Goal: Task Accomplishment & Management: Manage account settings

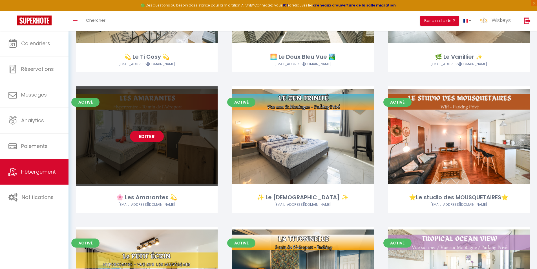
scroll to position [282, 0]
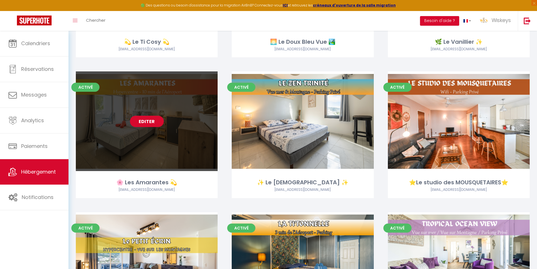
click at [156, 122] on link "Editer" at bounding box center [147, 121] width 34 height 11
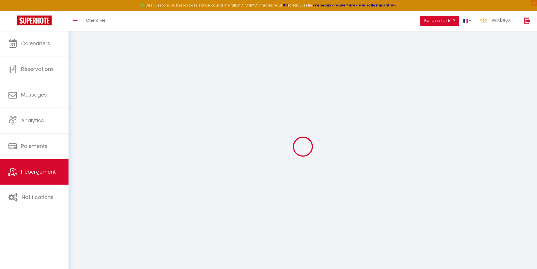
checkbox input "false"
checkbox input "true"
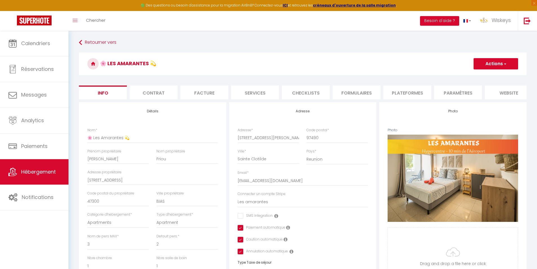
click at [145, 92] on li "Contrat" at bounding box center [154, 92] width 48 height 14
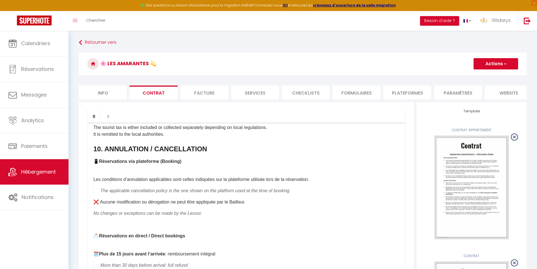
scroll to position [789, 0]
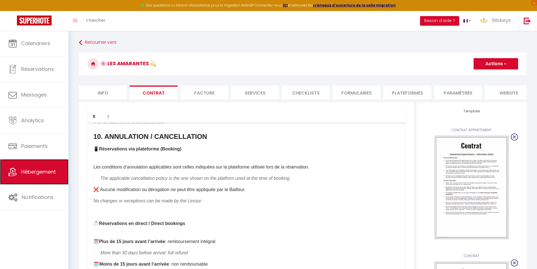
click at [56, 164] on link "Hébergement" at bounding box center [34, 171] width 69 height 25
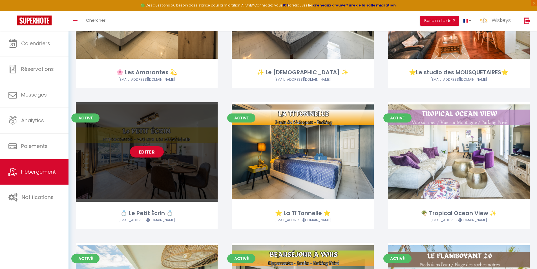
scroll to position [395, 0]
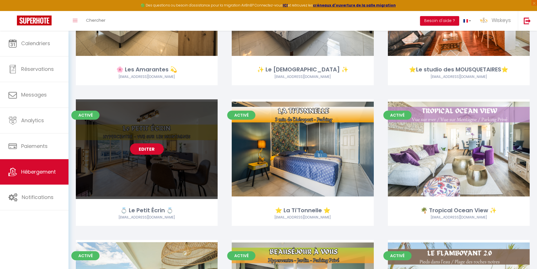
click at [144, 154] on link "Editer" at bounding box center [147, 148] width 34 height 11
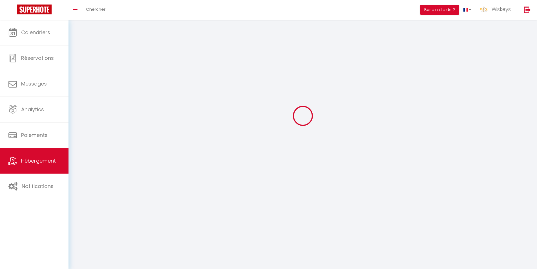
click at [142, 150] on div at bounding box center [302, 116] width 455 height 218
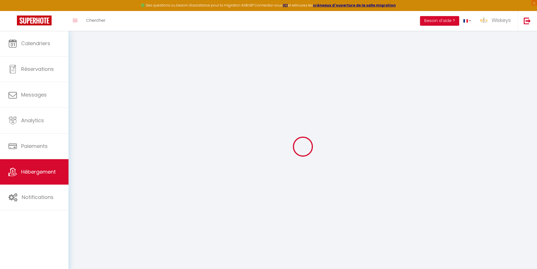
select select
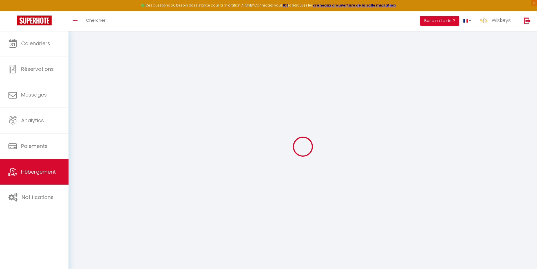
select select
checkbox input "false"
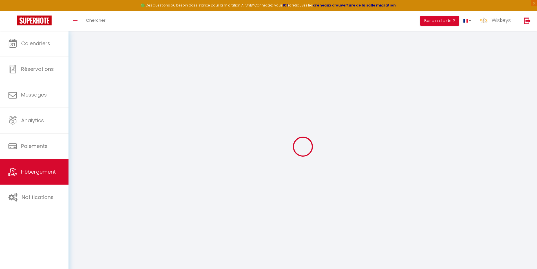
select select
type input "💍 Le Petit Écrin 💍"
type input "Jonathan"
type input "RUIZ"
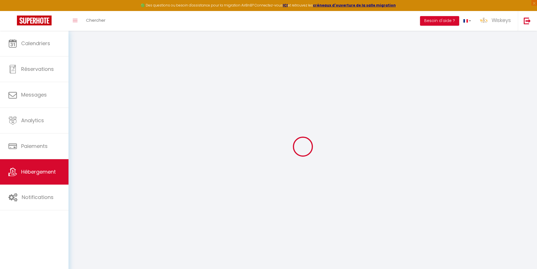
type input "44 CHEMIN DES LONGOSES RÉSIDENCE LA GOELETTE APPT 06 A"
type input "97400"
type input "Saint Denis"
select select "4"
select select "2"
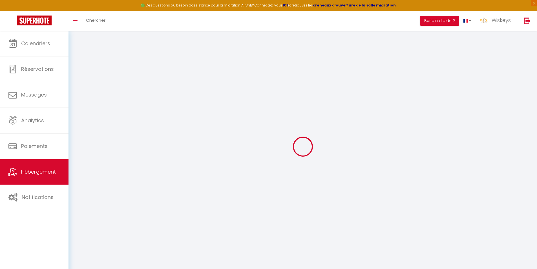
type input "70"
type input "5"
type input "1000"
type input "300"
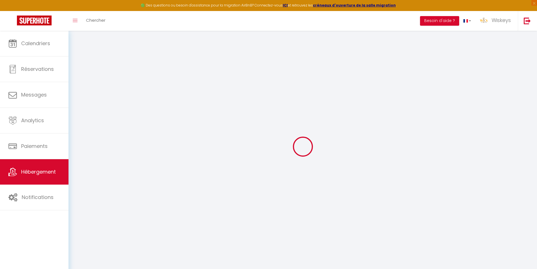
select select
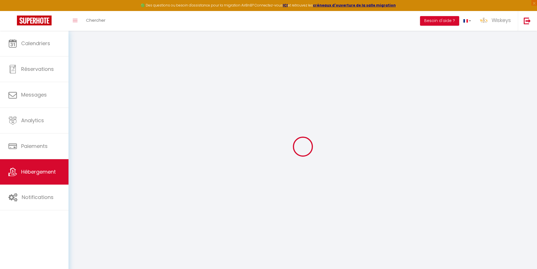
select select
type input "45 Avenue Leconte de Lisle"
type input "97490"
type input "Saint-Denis"
select select "177"
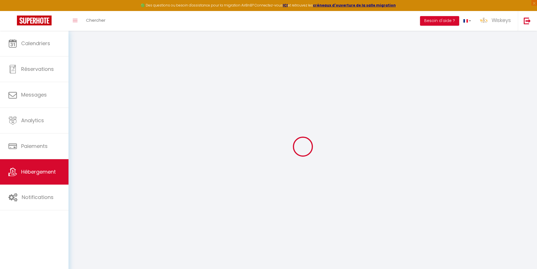
type input "[EMAIL_ADDRESS][DOMAIN_NAME]"
select select "3114"
checkbox input "false"
checkbox input "true"
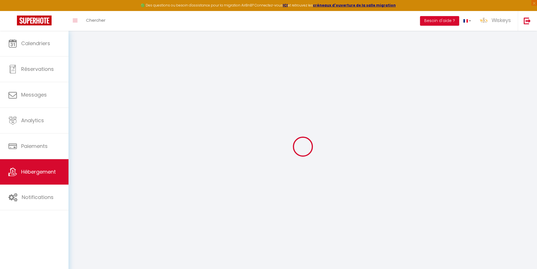
checkbox input "true"
radio input "true"
type input "70"
type input "0"
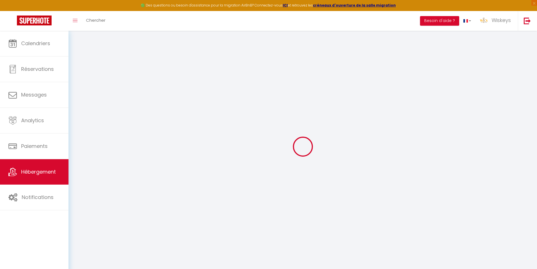
type input "0"
checkbox input "false"
checkbox input "true"
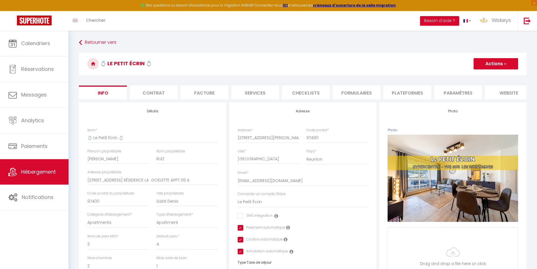
click at [148, 94] on li "Contrat" at bounding box center [154, 92] width 48 height 14
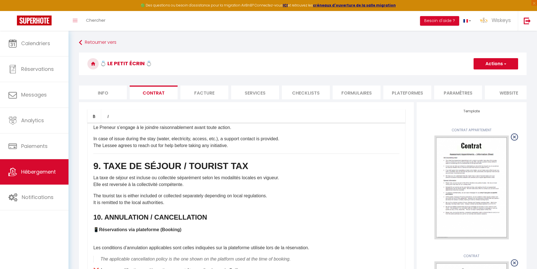
scroll to position [818, 0]
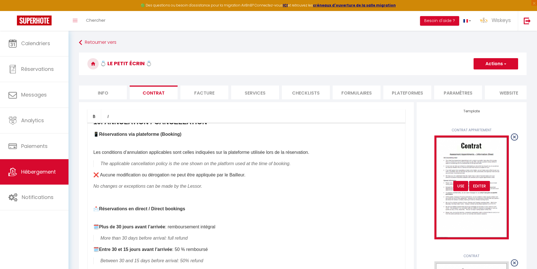
click at [460, 188] on div "USE" at bounding box center [460, 186] width 15 height 10
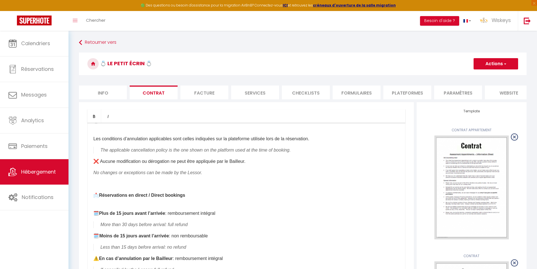
click at [486, 60] on button "Actions" at bounding box center [496, 63] width 45 height 11
click at [463, 77] on link "Enregistrer" at bounding box center [479, 75] width 77 height 7
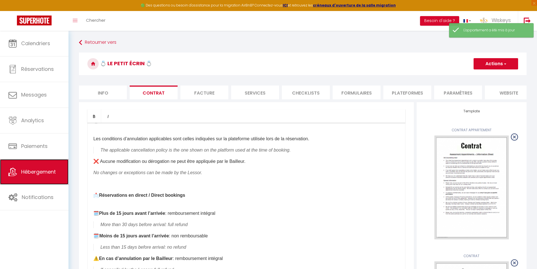
click at [54, 169] on span "Hébergement" at bounding box center [38, 171] width 35 height 7
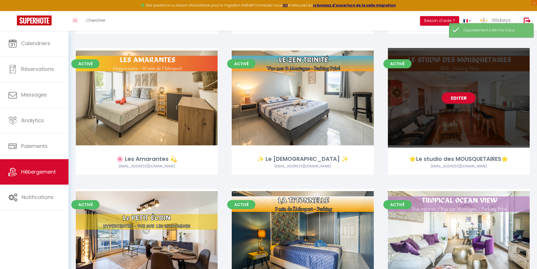
scroll to position [310, 0]
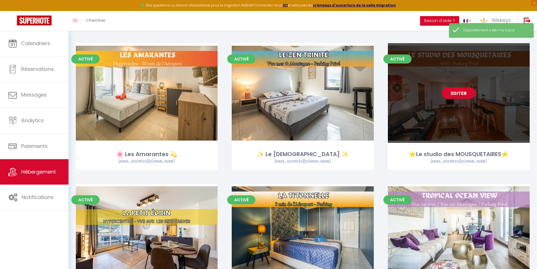
click at [466, 97] on link "Editer" at bounding box center [459, 92] width 34 height 11
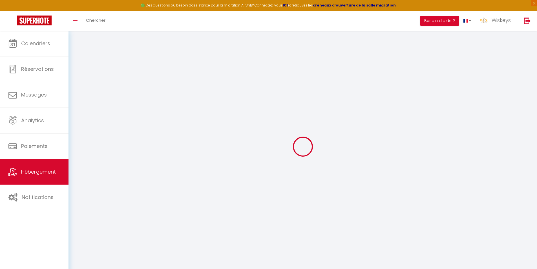
type input "⭐Le studio des MOUSQUETAIRES⭐"
type input "Aidée"
type input "ODOU"
type input "12 rocade de l'oasis"
type input "97400"
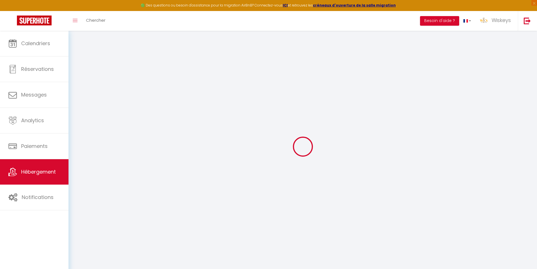
type input "Saint Denis"
select select "2"
select select "0"
type input "45"
type input "50"
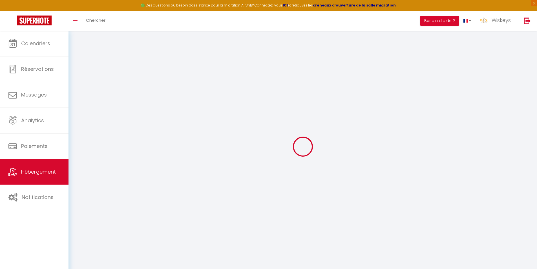
type input "5"
type input "1000"
type input "300"
select select
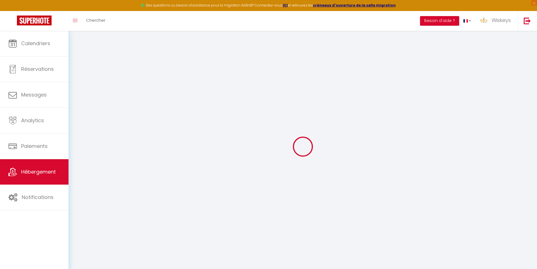
select select
type input "26 rue de Bourgogne res.les mousquetaires"
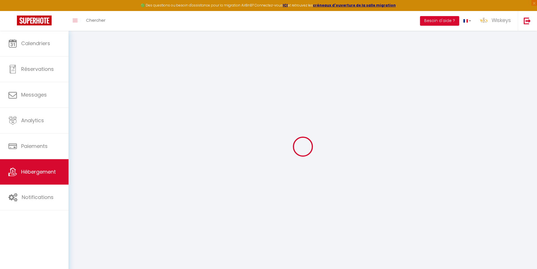
type input "97490"
type input "Sainte Clotilde"
select select "177"
type input "[EMAIL_ADDRESS][DOMAIN_NAME]"
select select "15056"
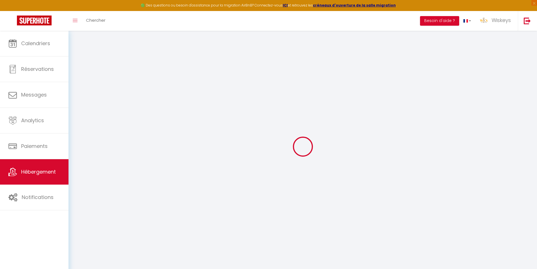
checkbox input "false"
checkbox input "true"
radio input "true"
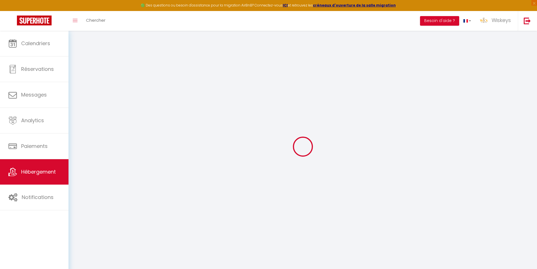
type input "18.45"
type input "0"
checkbox input "false"
checkbox input "true"
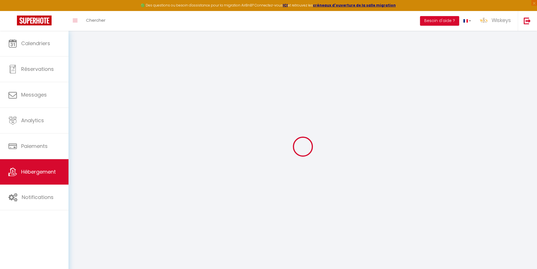
checkbox input "true"
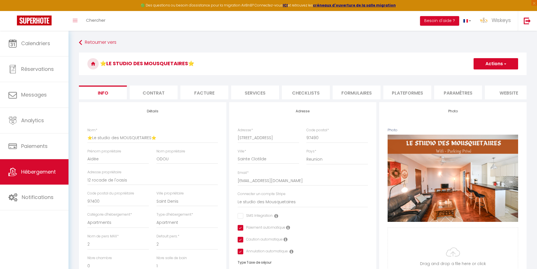
click at [163, 91] on li "Contrat" at bounding box center [154, 92] width 48 height 14
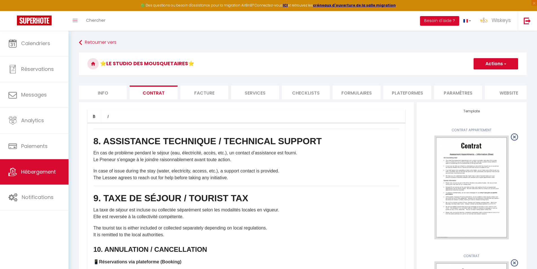
scroll to position [846, 0]
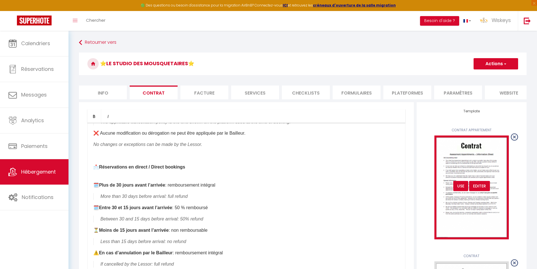
click at [460, 188] on div "USE" at bounding box center [460, 186] width 15 height 10
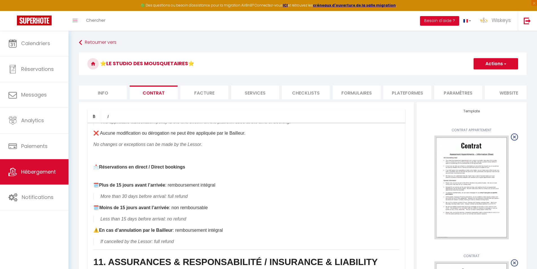
click at [495, 66] on button "Actions" at bounding box center [496, 63] width 45 height 11
click at [465, 78] on link "Enregistrer" at bounding box center [479, 75] width 77 height 7
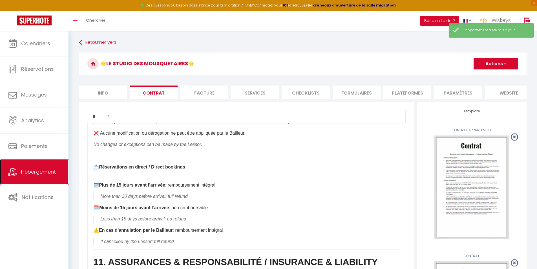
click at [57, 169] on link "Hébergement" at bounding box center [34, 171] width 69 height 25
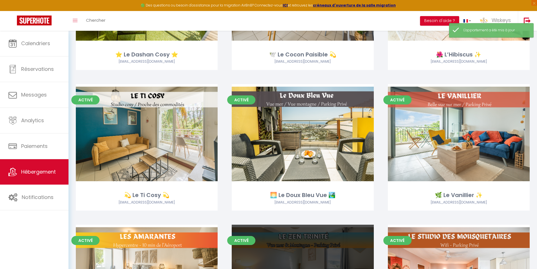
scroll to position [226, 0]
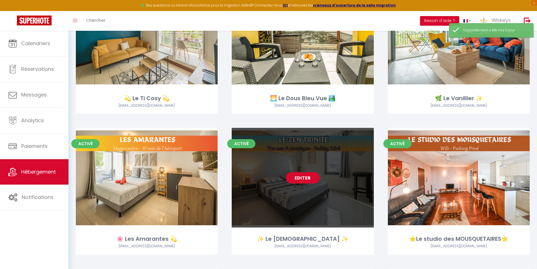
click at [303, 178] on link "Editer" at bounding box center [303, 177] width 34 height 11
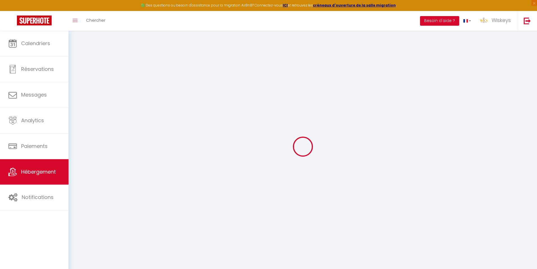
checkbox input "false"
checkbox input "true"
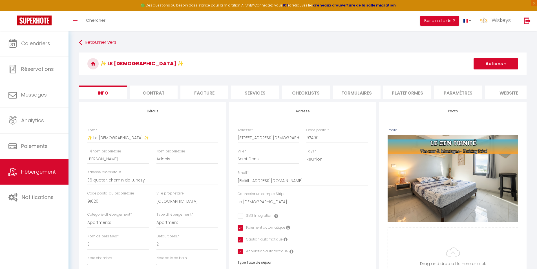
click at [163, 90] on li "Contrat" at bounding box center [154, 92] width 48 height 14
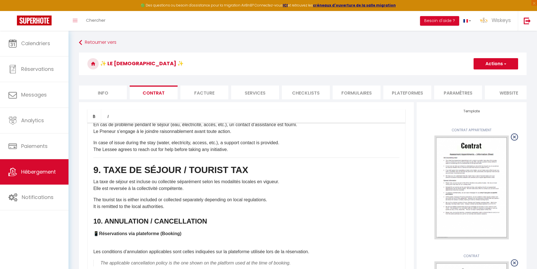
scroll to position [789, 0]
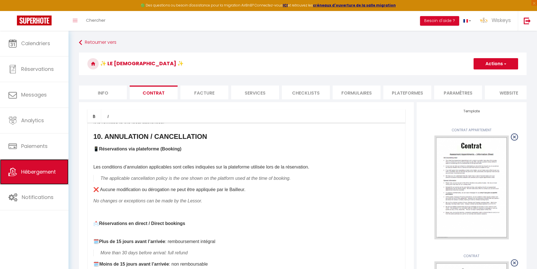
click at [39, 183] on link "Hébergement" at bounding box center [34, 171] width 69 height 25
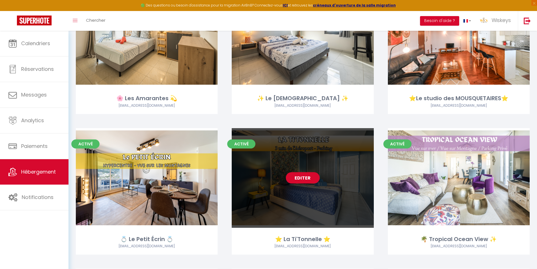
scroll to position [367, 0]
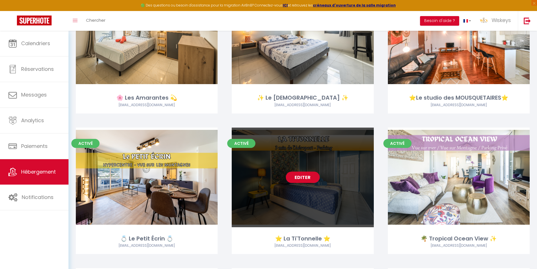
click at [306, 180] on link "Editer" at bounding box center [303, 176] width 34 height 11
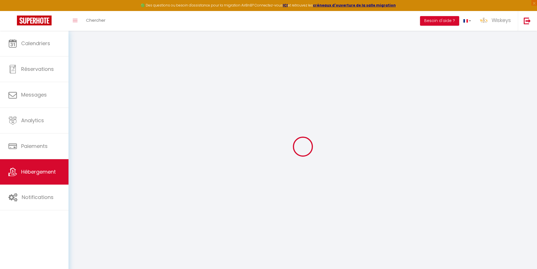
type input "⭐ La Ti'Tonnelle ⭐"
type input "Alexandre & Bruno"
type input "ELISABETH & DUMONT"
type input "12 rue Claude Debussy"
type input "97490"
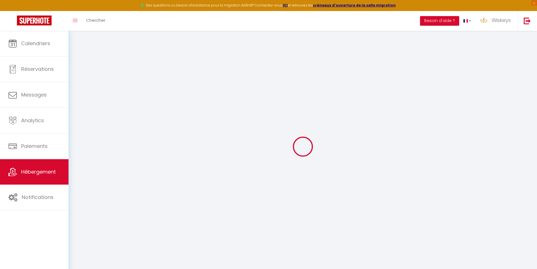
type input "Sainte Clotilde"
select select "2"
type input "65"
type input "70"
type input "5"
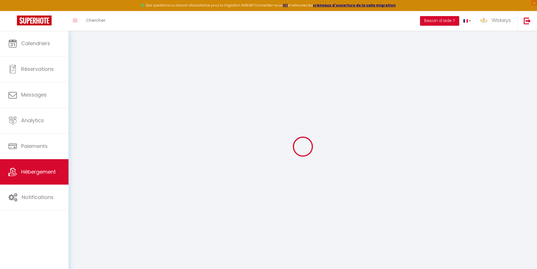
type input "1000"
type input "300"
select select
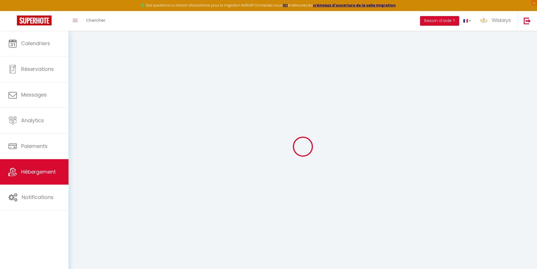
select select
type input "17 route de la rivières des pluies"
type input "97490"
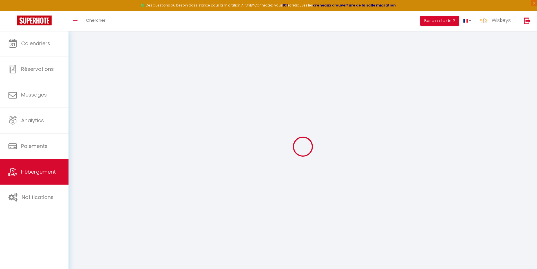
type input "Sainte Clotilde"
select select "177"
type input "[EMAIL_ADDRESS][DOMAIN_NAME]"
select select "14445"
checkbox input "false"
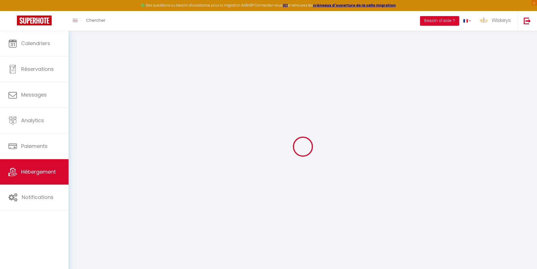
checkbox input "true"
radio input "true"
type input "0"
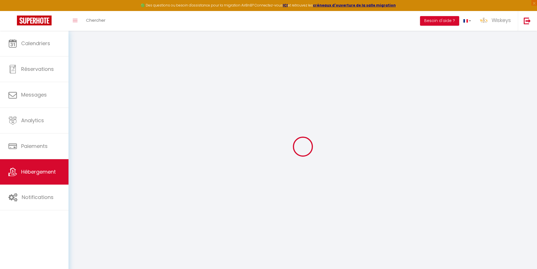
type input "0"
select select "15:00"
select select "23:45"
select select "11:00"
select select "30"
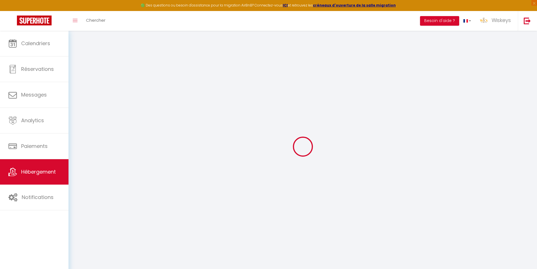
select select "120"
select select "20:00"
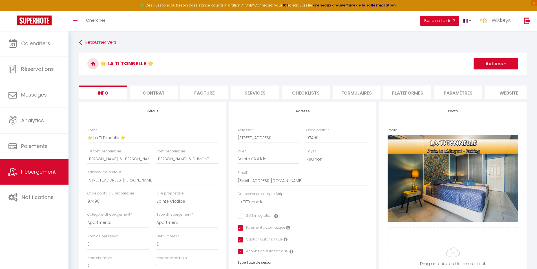
checkbox input "false"
checkbox input "true"
click at [170, 94] on li "Contrat" at bounding box center [154, 92] width 48 height 14
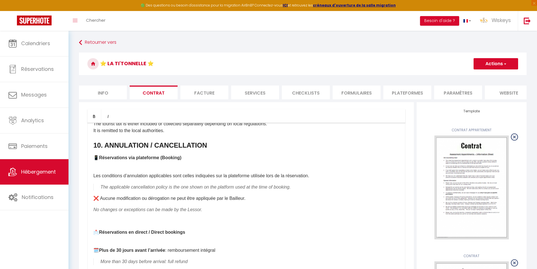
scroll to position [846, 0]
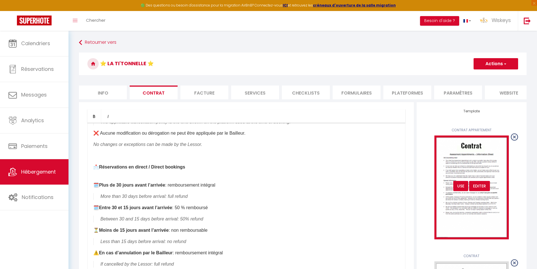
click at [462, 191] on div "USE" at bounding box center [460, 186] width 15 height 10
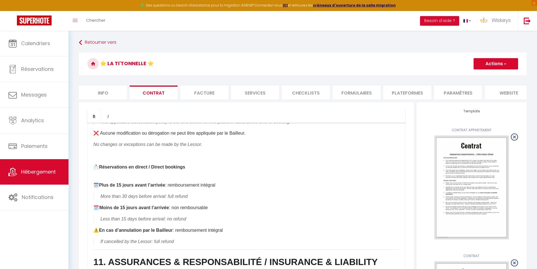
click at [488, 66] on button "Actions" at bounding box center [496, 63] width 45 height 11
click at [469, 77] on link "Enregistrer" at bounding box center [479, 75] width 77 height 7
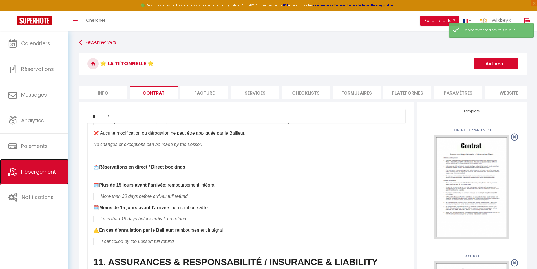
click at [56, 177] on link "Hébergement" at bounding box center [34, 171] width 69 height 25
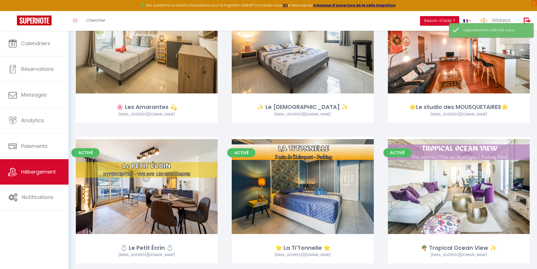
scroll to position [479, 0]
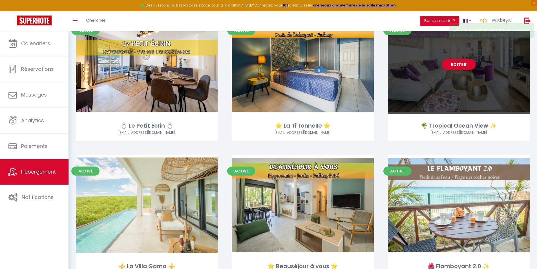
click at [462, 63] on link "Editer" at bounding box center [459, 64] width 34 height 11
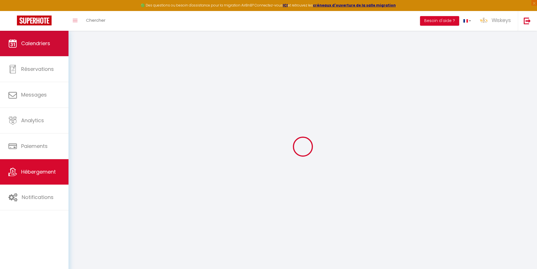
checkbox input "false"
checkbox input "true"
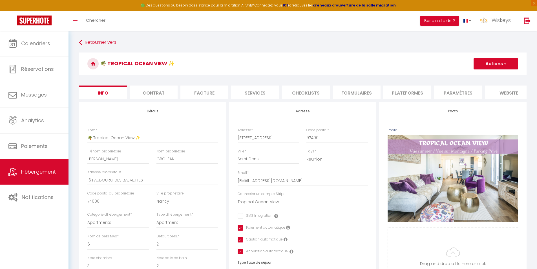
click at [139, 86] on li "Contrat" at bounding box center [154, 92] width 48 height 14
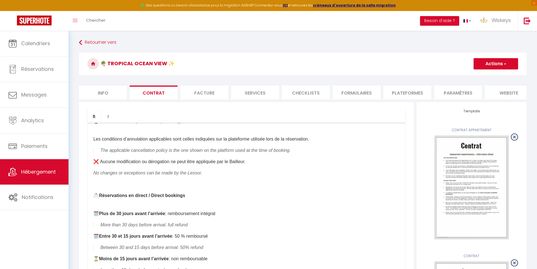
scroll to position [818, 0]
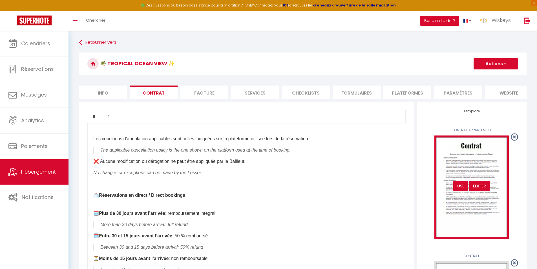
click at [462, 191] on div "USE" at bounding box center [460, 186] width 15 height 10
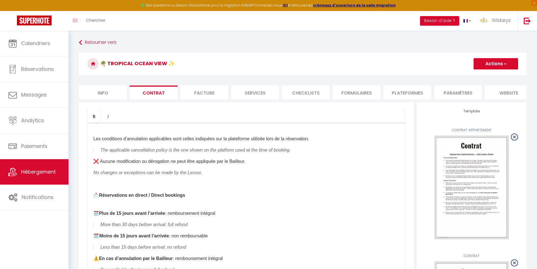
click at [485, 63] on button "Actions" at bounding box center [496, 63] width 45 height 11
click at [454, 77] on link "Enregistrer" at bounding box center [479, 75] width 77 height 7
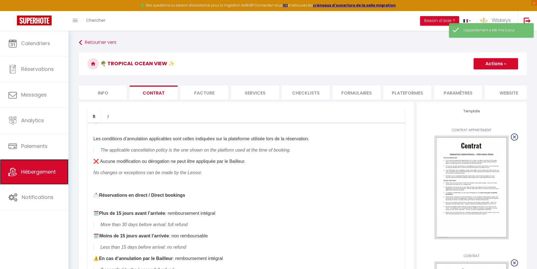
click at [47, 169] on span "Hébergement" at bounding box center [38, 171] width 35 height 7
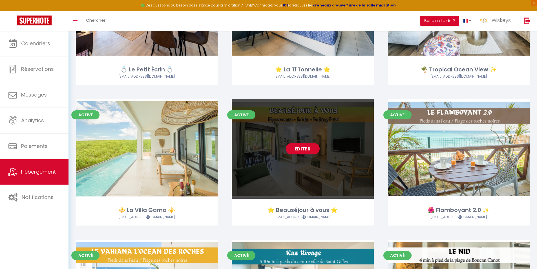
scroll to position [536, 0]
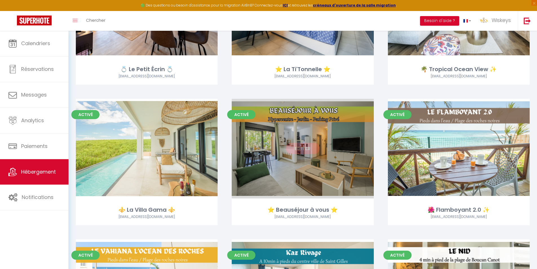
click at [313, 147] on link "Editer" at bounding box center [303, 148] width 34 height 11
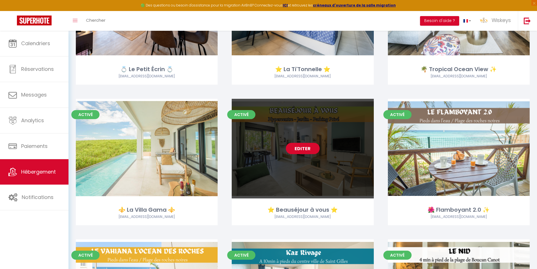
click at [313, 147] on link "Editer" at bounding box center [303, 148] width 34 height 11
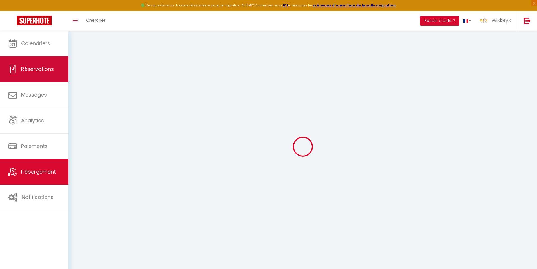
select select
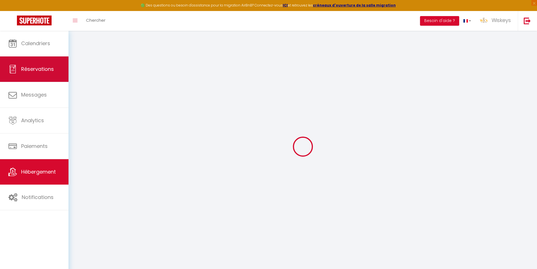
select select
checkbox input "false"
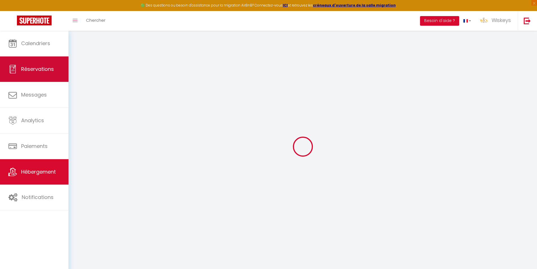
select select
type input "⭐ Beauséjour à vous ⭐"
type input "Moise & Vanessa"
type input "LAO KAN & GONTHIER"
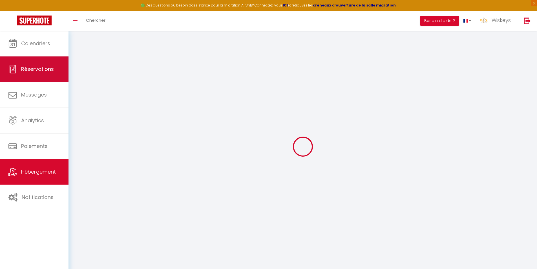
type input "11 b chemin Darty Milo"
type input "97424"
type input "Piton Saint Leu"
type input "50"
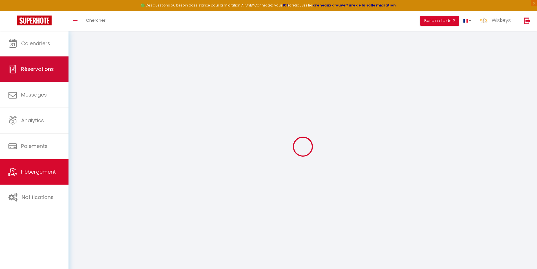
type input "5"
type input "1000"
type input "300"
select select
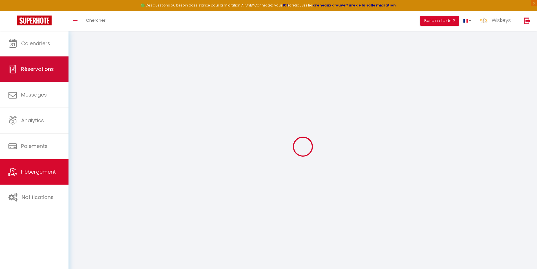
select select
type input "11 rue fleur de jade"
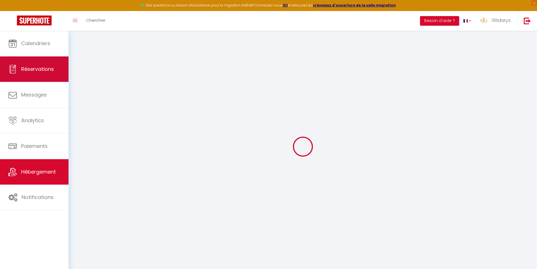
type input "97438"
type input "Sainte Marie"
select select "177"
type input "[EMAIL_ADDRESS][DOMAIN_NAME]"
select select "14444"
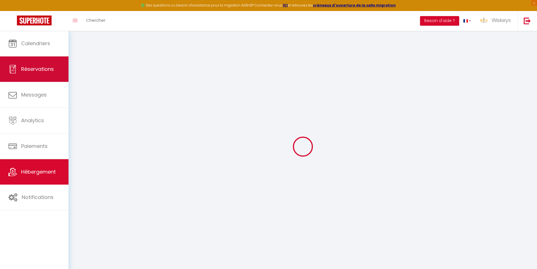
checkbox input "false"
checkbox input "true"
radio input "true"
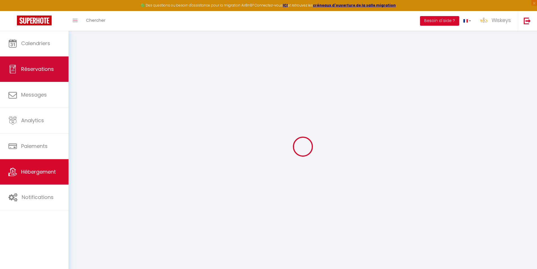
type input "0"
select select "47421"
select select "13542"
select select
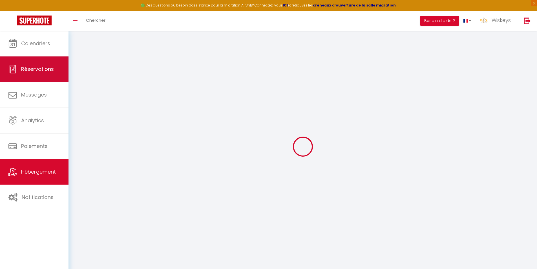
select select
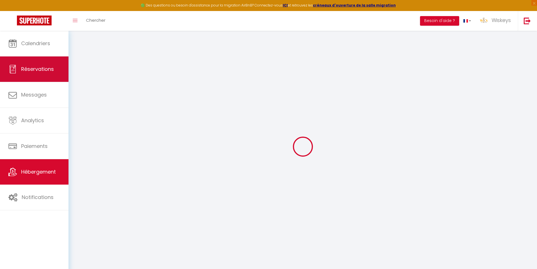
checkbox input "false"
checkbox input "true"
select select
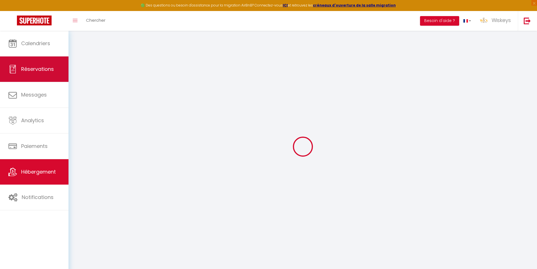
select select
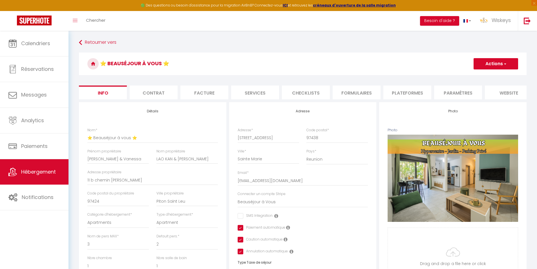
click at [159, 95] on li "Contrat" at bounding box center [154, 92] width 48 height 14
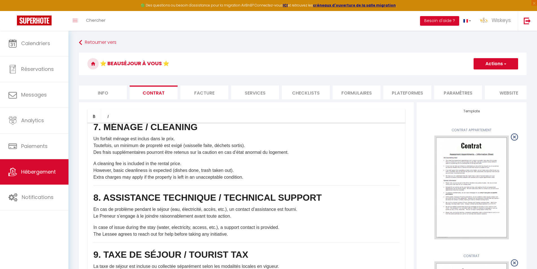
scroll to position [789, 0]
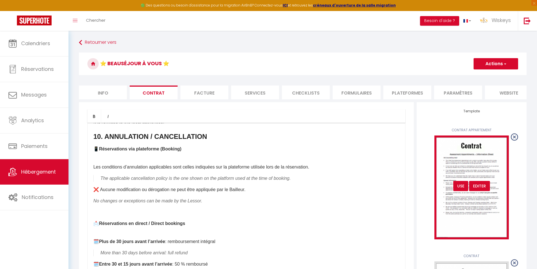
click at [460, 191] on div "USE" at bounding box center [460, 186] width 15 height 10
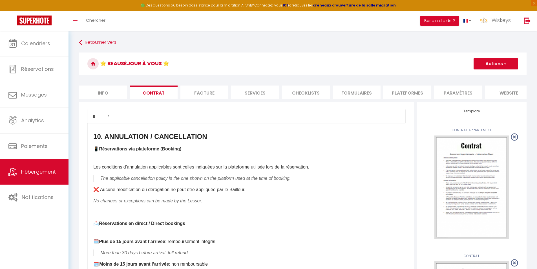
click at [488, 65] on button "Actions" at bounding box center [496, 63] width 45 height 11
click at [451, 74] on link "Enregistrer" at bounding box center [479, 75] width 77 height 7
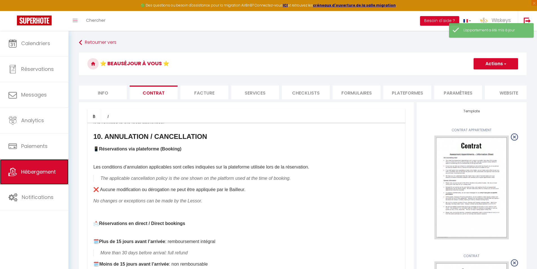
click at [58, 170] on link "Hébergement" at bounding box center [34, 171] width 69 height 25
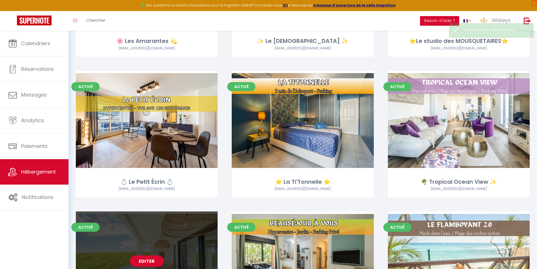
scroll to position [620, 0]
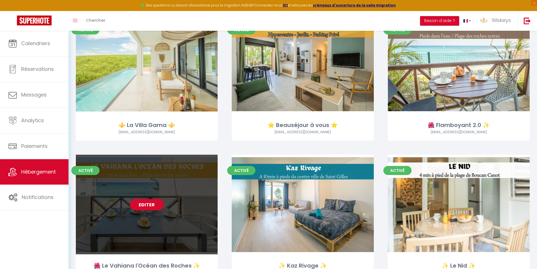
click at [144, 202] on link "Editer" at bounding box center [147, 204] width 34 height 11
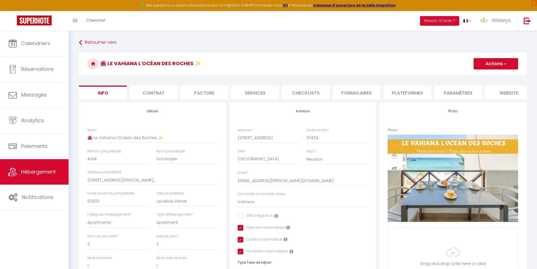
click at [147, 94] on li "Contrat" at bounding box center [154, 92] width 48 height 14
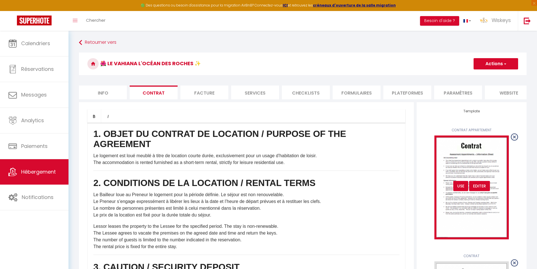
click at [460, 187] on div "USE" at bounding box center [460, 186] width 15 height 10
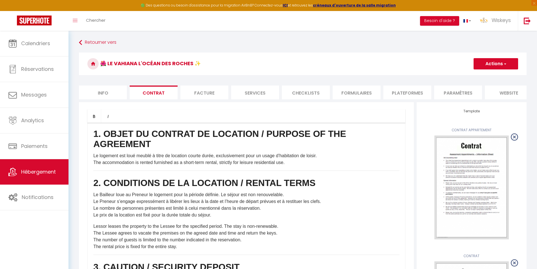
click at [492, 66] on button "Actions" at bounding box center [496, 63] width 45 height 11
click at [452, 74] on link "Enregistrer" at bounding box center [479, 75] width 77 height 7
drag, startPoint x: 487, startPoint y: 66, endPoint x: 483, endPoint y: 69, distance: 5.2
click at [486, 66] on button "Actions" at bounding box center [496, 63] width 45 height 11
click at [466, 76] on link "Enregistrer" at bounding box center [479, 75] width 77 height 7
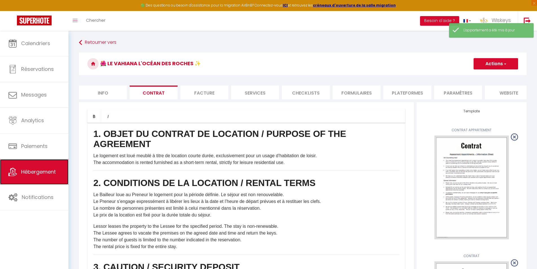
click at [55, 164] on link "Hébergement" at bounding box center [34, 171] width 69 height 25
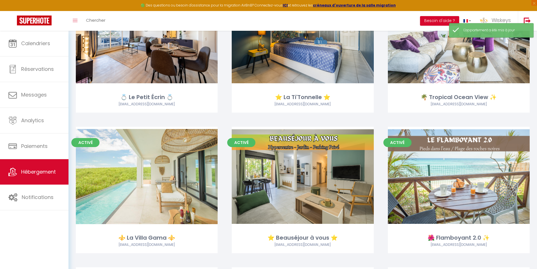
scroll to position [620, 0]
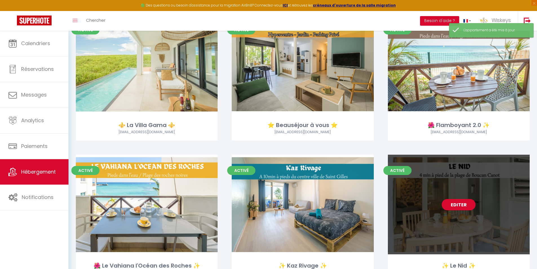
click at [460, 206] on link "Editer" at bounding box center [459, 204] width 34 height 11
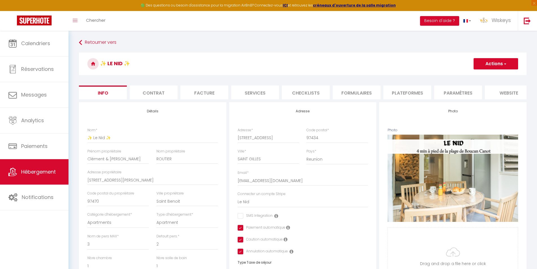
click at [142, 91] on li "Contrat" at bounding box center [154, 92] width 48 height 14
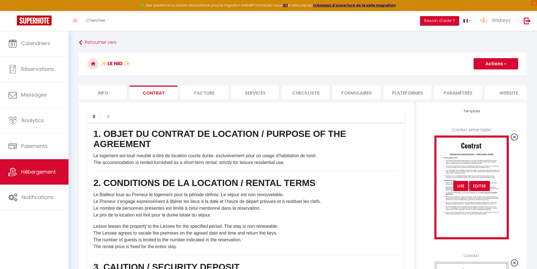
click at [460, 188] on div "USE" at bounding box center [460, 186] width 15 height 10
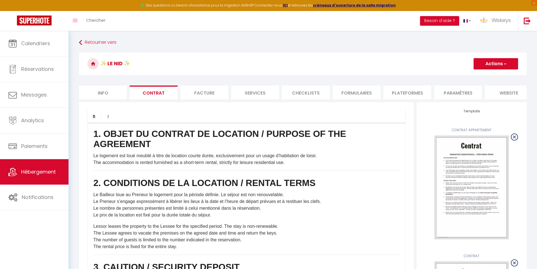
click at [507, 66] on button "Actions" at bounding box center [496, 63] width 45 height 11
click at [464, 76] on link "Enregistrer" at bounding box center [479, 75] width 77 height 7
click at [49, 170] on span "Hébergement" at bounding box center [38, 171] width 35 height 7
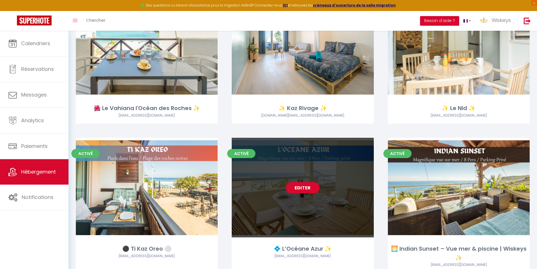
scroll to position [820, 0]
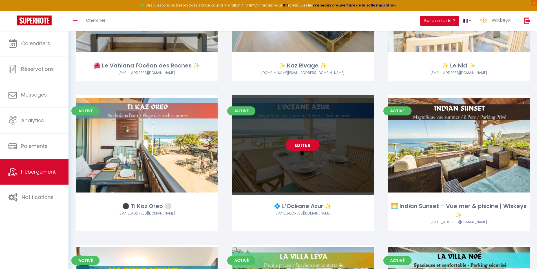
click at [310, 147] on link "Editer" at bounding box center [303, 144] width 34 height 11
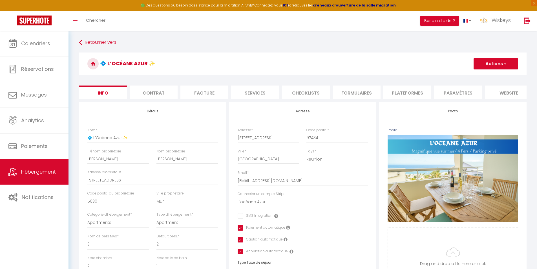
click at [146, 95] on li "Contrat" at bounding box center [154, 92] width 48 height 14
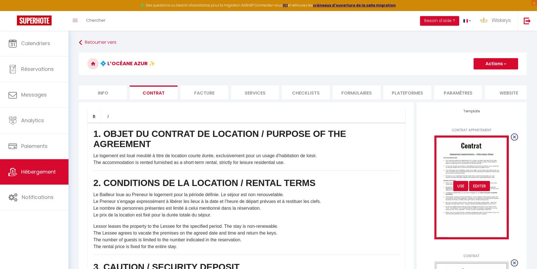
click at [460, 191] on div "USE" at bounding box center [460, 186] width 15 height 10
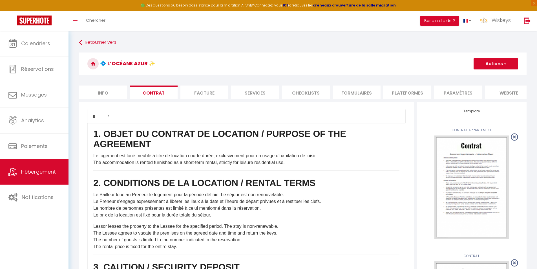
click at [494, 64] on button "Actions" at bounding box center [496, 63] width 45 height 11
click at [454, 77] on link "Enregistrer" at bounding box center [479, 75] width 77 height 7
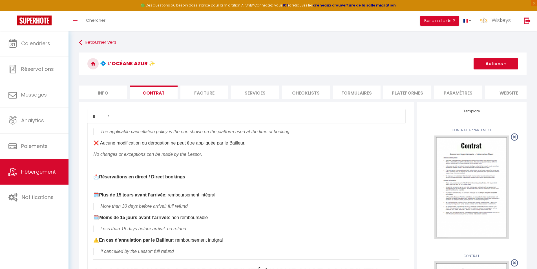
scroll to position [874, 0]
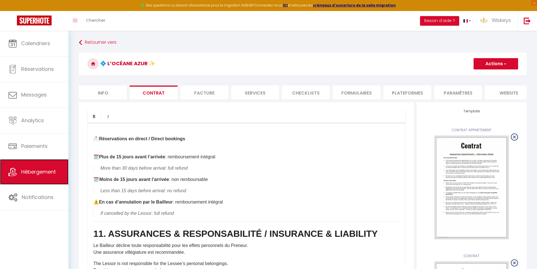
click at [39, 168] on span "Hébergement" at bounding box center [38, 171] width 35 height 7
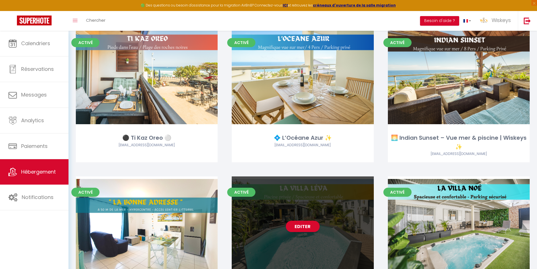
scroll to position [987, 0]
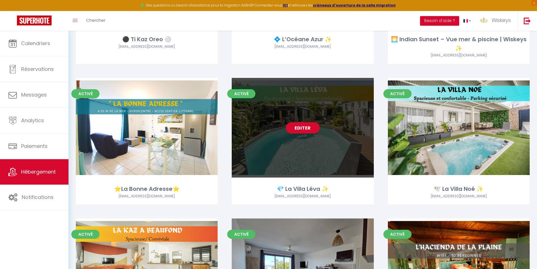
click at [304, 130] on link "Editer" at bounding box center [303, 127] width 34 height 11
click at [305, 130] on link "Editer" at bounding box center [303, 127] width 34 height 11
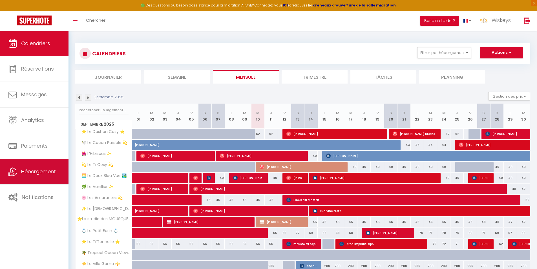
click at [49, 165] on link "Hébergement" at bounding box center [34, 171] width 69 height 25
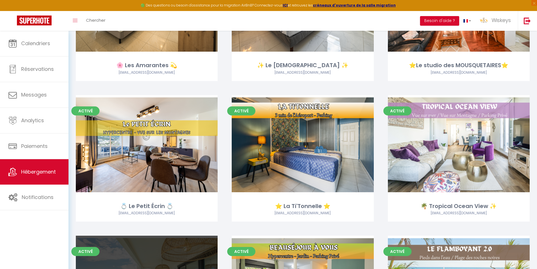
scroll to position [564, 0]
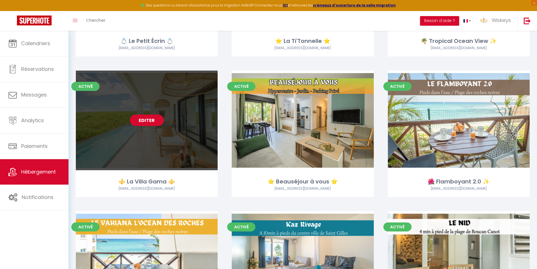
click at [153, 122] on link "Editer" at bounding box center [147, 119] width 34 height 11
click at [155, 122] on link "Editer" at bounding box center [147, 119] width 34 height 11
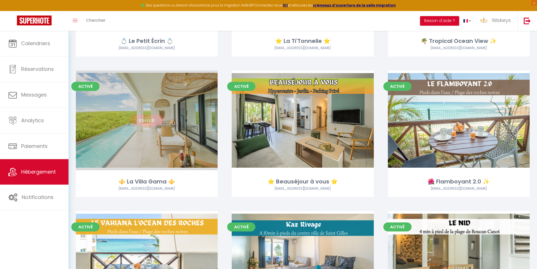
click at [142, 121] on link "Editer" at bounding box center [147, 119] width 34 height 11
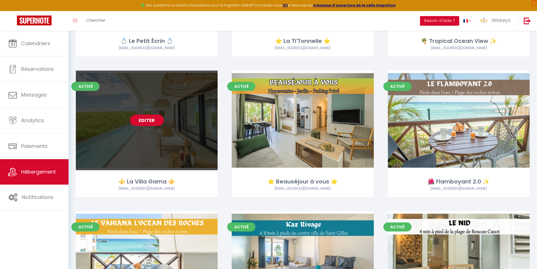
click at [142, 121] on link "Editer" at bounding box center [147, 119] width 34 height 11
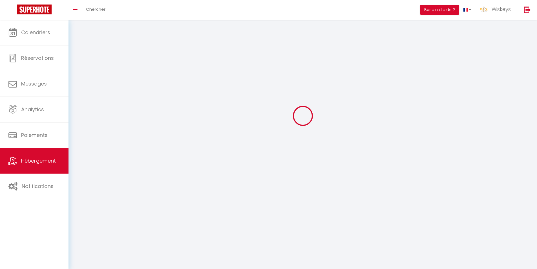
select select "1"
select select
select select "28"
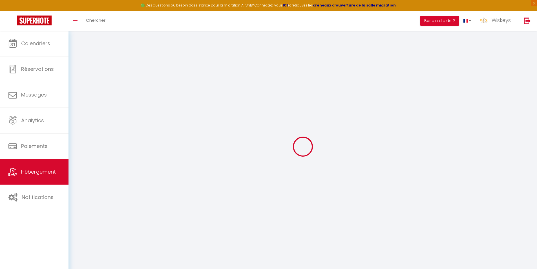
select select
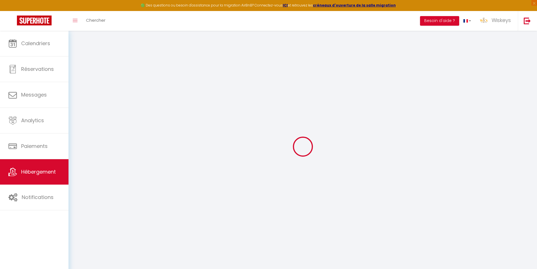
select select
checkbox input "false"
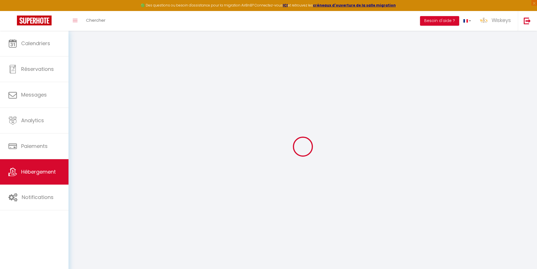
select select
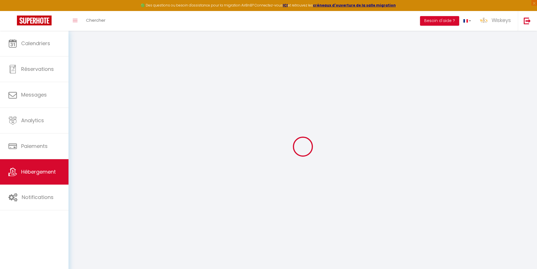
select select
checkbox input "false"
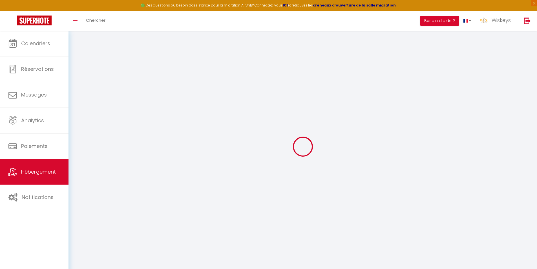
checkbox input "false"
select select
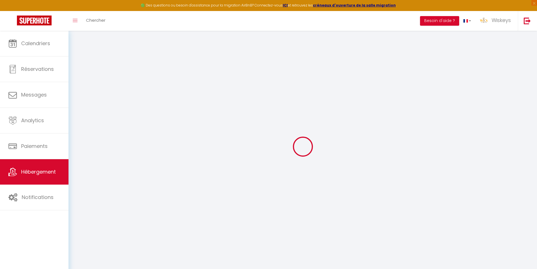
select select
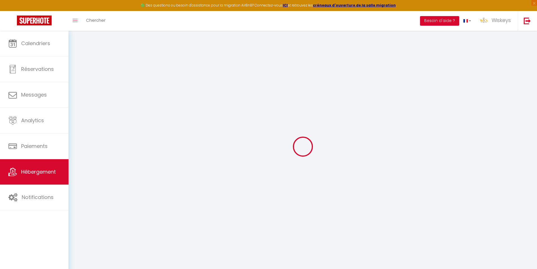
checkbox input "false"
select select
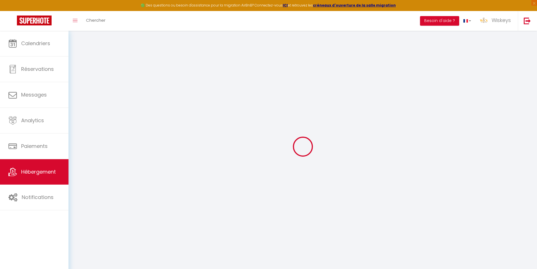
select select
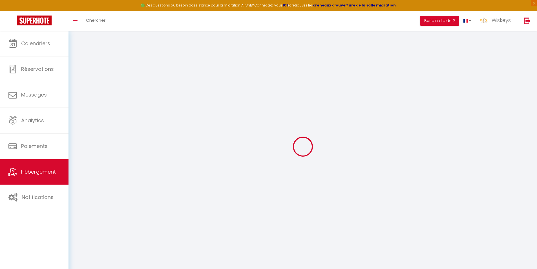
select select
checkbox input "false"
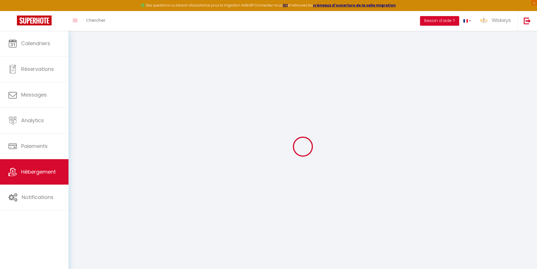
checkbox input "false"
select select
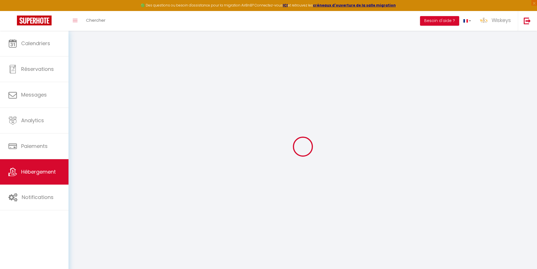
select select
checkbox input "false"
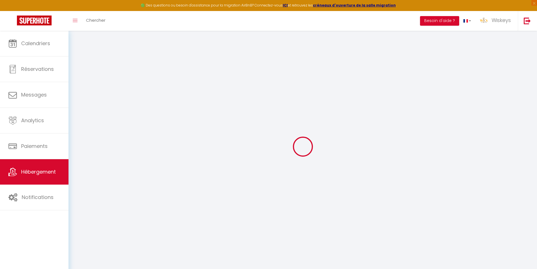
checkbox input "false"
select select
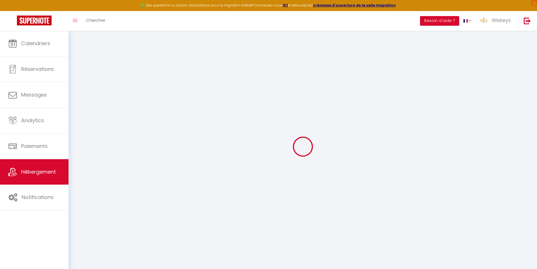
select select
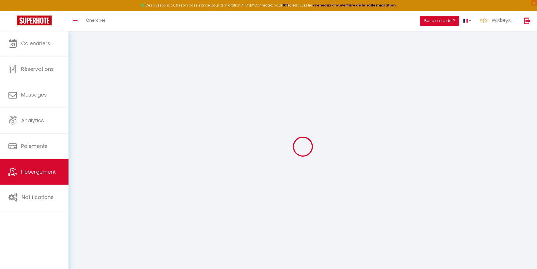
select select
checkbox input "false"
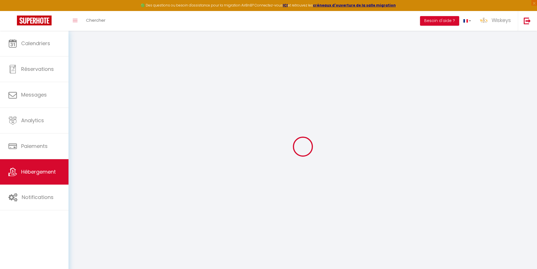
select select
type input "⚜️ La Villa Gama ⚜️"
type input "[PERSON_NAME] & [PERSON_NAME]"
type input "Marsura"
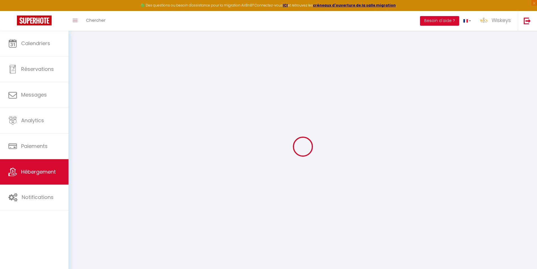
type input "[STREET_ADDRESS]"
type input "97190"
type input "LE GOSIER"
select select "houses"
select select "8"
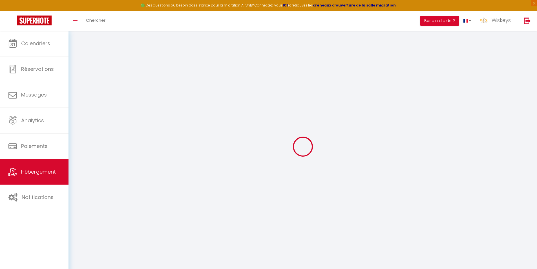
select select "5"
select select "4"
type input "290"
type input "200"
type input "5"
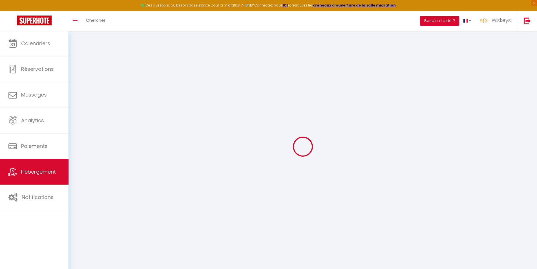
type input "1000"
select select
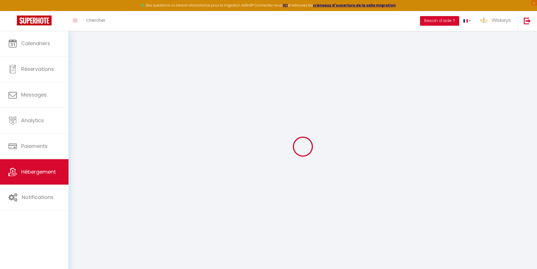
select select
type input "[STREET_ADDRESS]"
type input "97400"
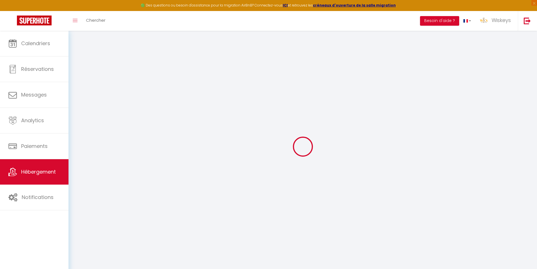
type input "Sainte Clotilde"
select select "177"
type input "[EMAIL_ADDRESS][DOMAIN_NAME]"
select select "6015"
checkbox input "false"
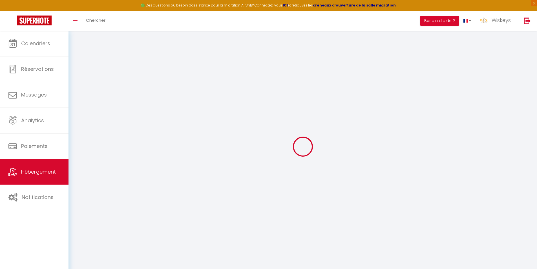
checkbox input "true"
radio input "true"
type input "20"
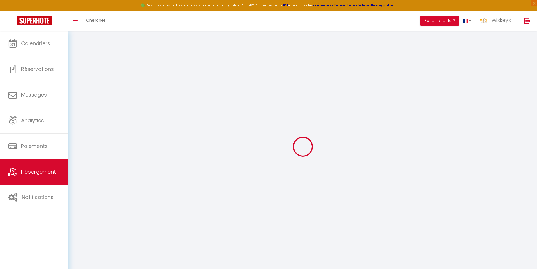
type input "0"
checkbox input "false"
checkbox input "true"
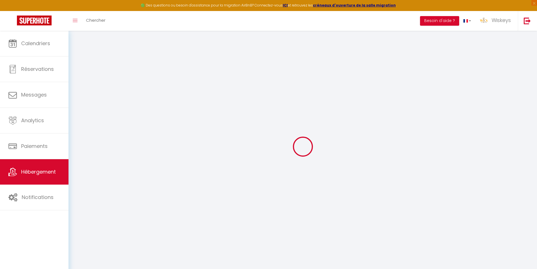
checkbox input "true"
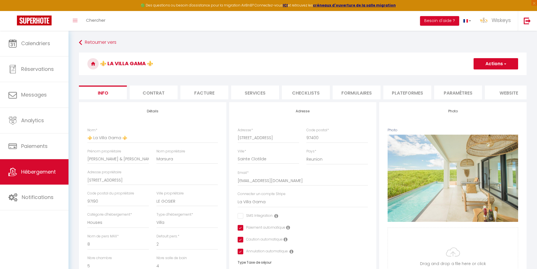
drag, startPoint x: 151, startPoint y: 80, endPoint x: 153, endPoint y: 85, distance: 5.8
click at [153, 82] on form "⚜️ La Villa Gama ⚜️ Actions Enregistrer Dupliquer Supprimer Importer les réserv…" at bounding box center [303, 267] width 448 height 430
click at [153, 86] on li "Contrat" at bounding box center [154, 92] width 48 height 14
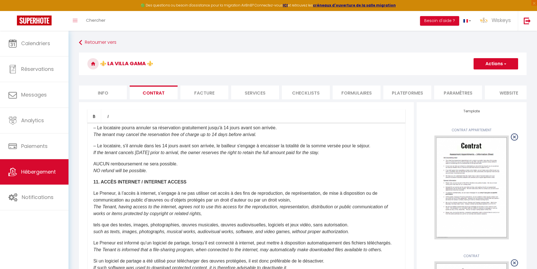
scroll to position [1929, 0]
click at [511, 88] on li "website" at bounding box center [509, 92] width 48 height 14
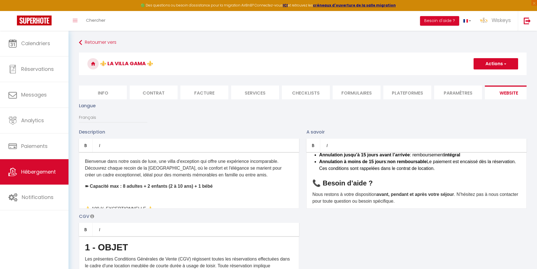
scroll to position [201, 0]
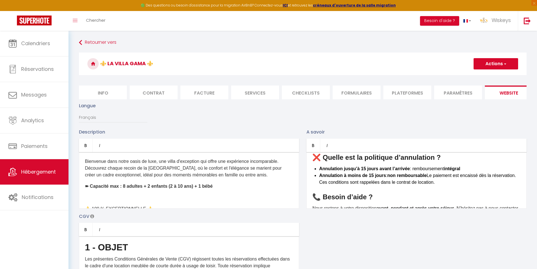
click at [364, 171] on b "Annulation jusqu’à 15 jours avant l’arrivée" at bounding box center [364, 168] width 91 height 5
click at [365, 171] on b "Annulation jusqu’à 15 jours avant l’arrivée" at bounding box center [364, 168] width 91 height 5
click at [372, 178] on b "Annulation à moins de 15 jours" at bounding box center [352, 175] width 67 height 5
click at [488, 69] on button "Actions" at bounding box center [496, 63] width 45 height 11
click at [482, 74] on input "Enregistrer" at bounding box center [489, 76] width 21 height 6
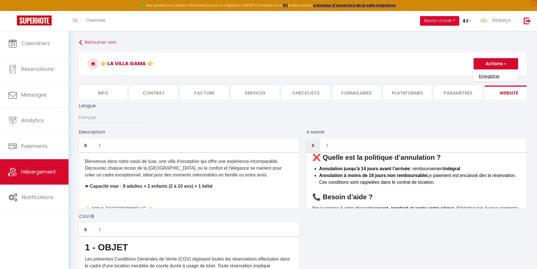
checkbox input "true"
checkbox input "false"
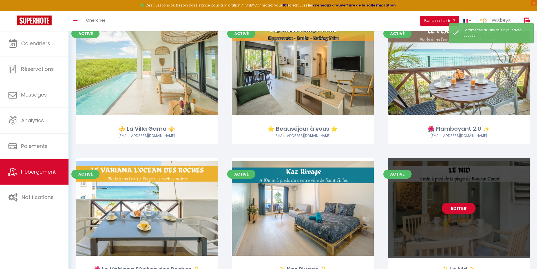
scroll to position [620, 0]
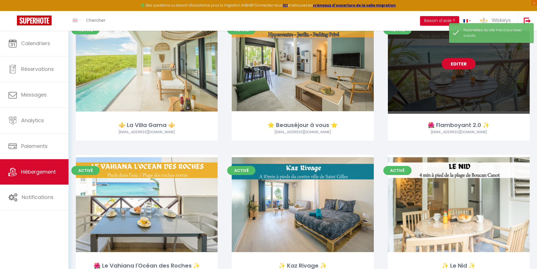
click at [463, 63] on link "Editer" at bounding box center [459, 63] width 34 height 11
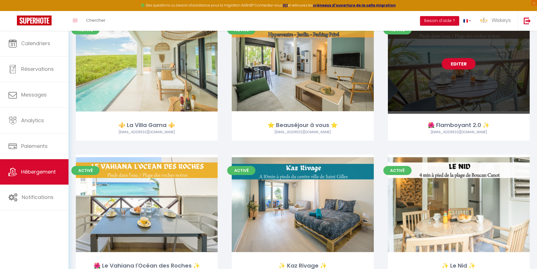
click at [461, 65] on link "Editer" at bounding box center [459, 63] width 34 height 11
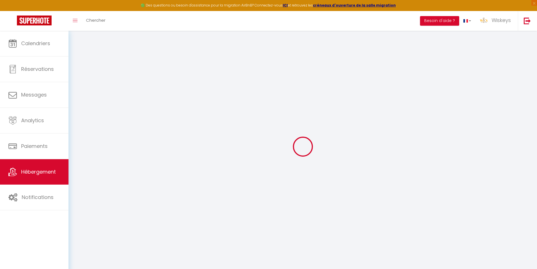
select select
checkbox input "false"
checkbox input "true"
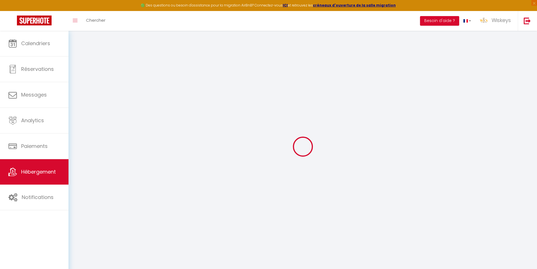
select select
checkbox input "false"
checkbox input "true"
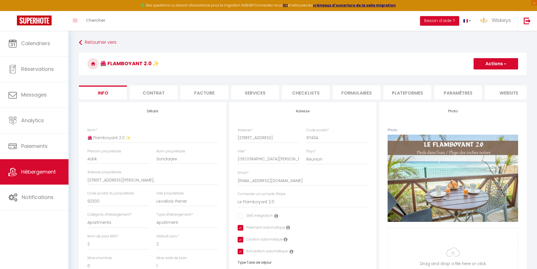
click at [169, 93] on li "Contrat" at bounding box center [154, 92] width 48 height 14
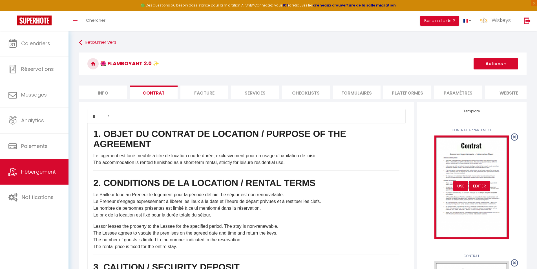
click at [462, 189] on div "USE" at bounding box center [460, 186] width 15 height 10
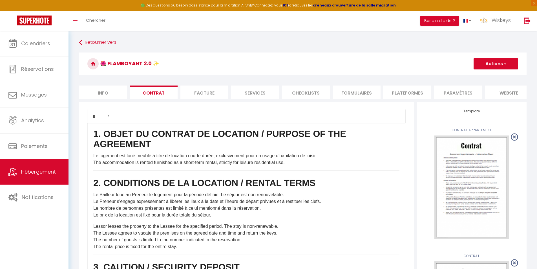
click at [493, 61] on button "Actions" at bounding box center [496, 63] width 45 height 11
click at [462, 74] on link "Enregistrer" at bounding box center [479, 75] width 77 height 7
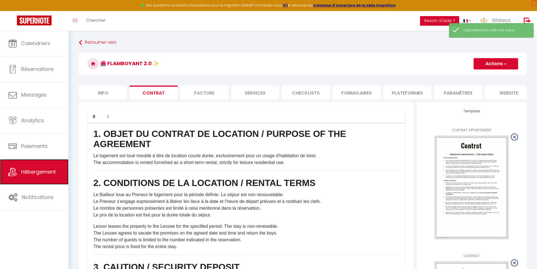
click at [52, 167] on link "Hébergement" at bounding box center [34, 171] width 69 height 25
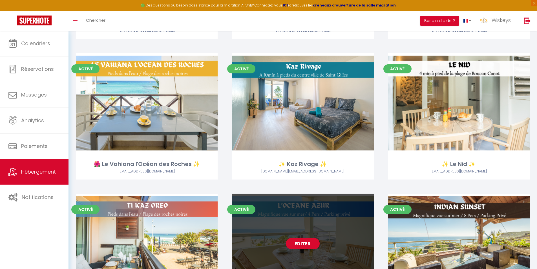
scroll to position [733, 0]
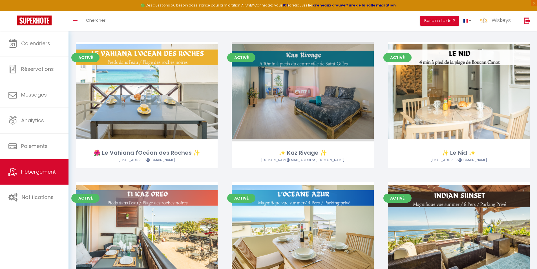
click at [312, 96] on link "Editer" at bounding box center [303, 91] width 34 height 11
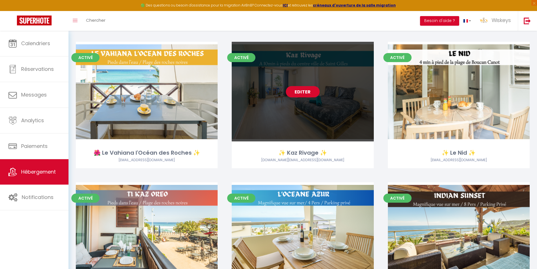
click at [312, 96] on link "Editer" at bounding box center [303, 91] width 34 height 11
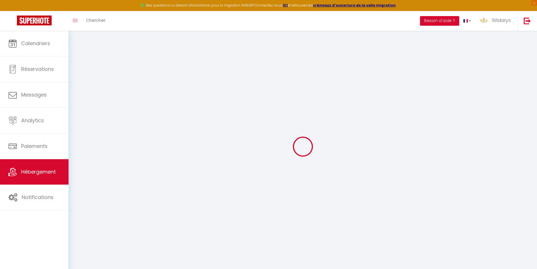
select select "15:00"
select select "23:45"
select select "11:00"
select select "30"
select select "120"
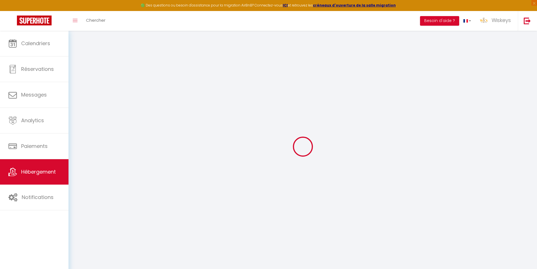
select select "20:00"
checkbox input "false"
checkbox input "true"
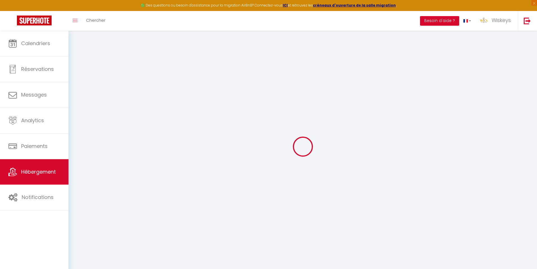
checkbox input "false"
checkbox input "true"
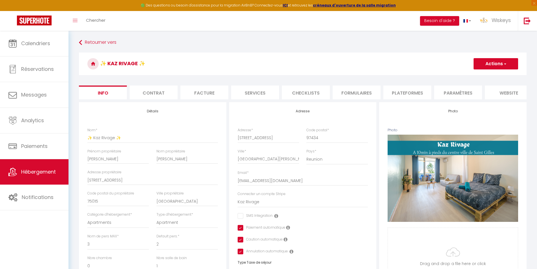
click at [164, 93] on li "Contrat" at bounding box center [154, 92] width 48 height 14
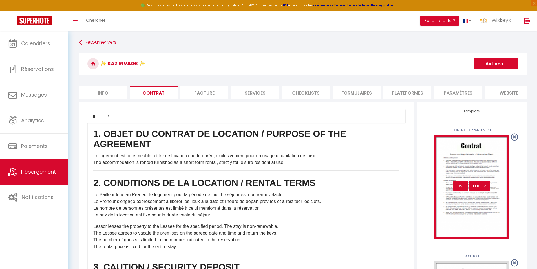
click at [466, 191] on div "USE" at bounding box center [460, 186] width 15 height 10
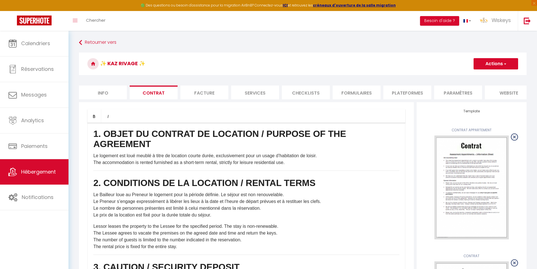
click at [498, 62] on button "Actions" at bounding box center [496, 63] width 45 height 11
click at [453, 76] on link "Enregistrer" at bounding box center [479, 75] width 77 height 7
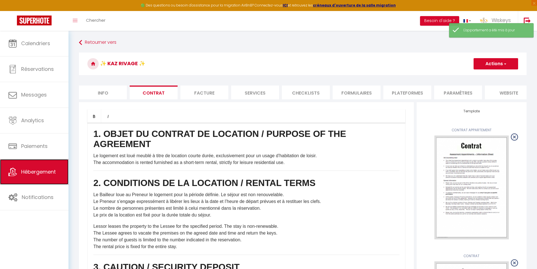
click at [52, 171] on span "Hébergement" at bounding box center [38, 171] width 35 height 7
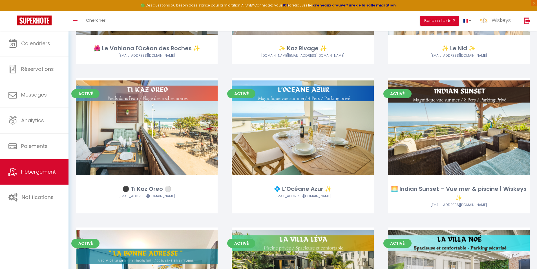
scroll to position [818, 0]
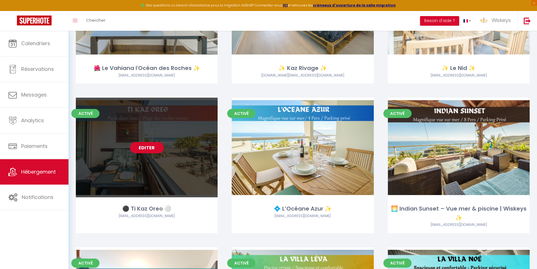
click at [142, 148] on link "Editer" at bounding box center [147, 147] width 34 height 11
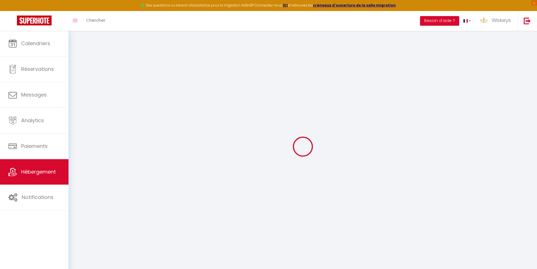
checkbox input "false"
checkbox input "true"
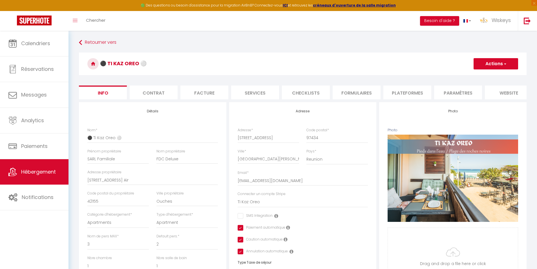
click at [175, 91] on li "Contrat" at bounding box center [154, 92] width 48 height 14
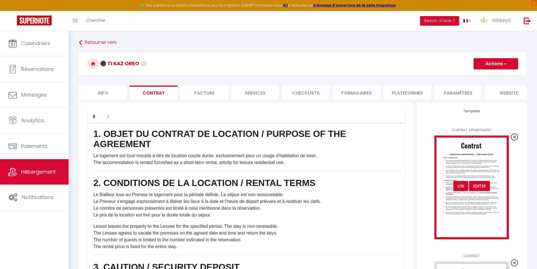
click at [464, 191] on div "USE" at bounding box center [460, 186] width 15 height 10
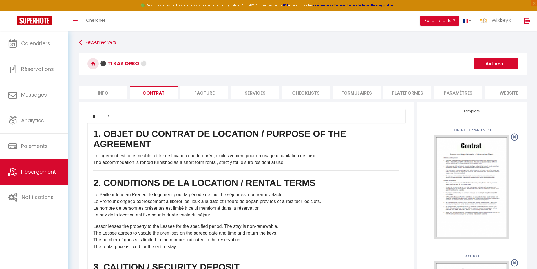
click at [483, 62] on button "Actions" at bounding box center [496, 63] width 45 height 11
click at [464, 75] on link "Enregistrer" at bounding box center [479, 75] width 77 height 7
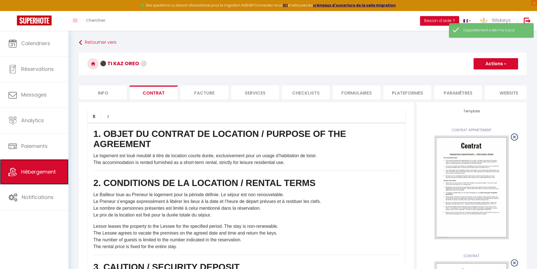
click at [38, 174] on span "Hébergement" at bounding box center [38, 171] width 35 height 7
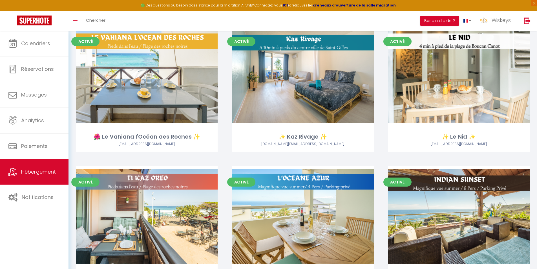
scroll to position [846, 0]
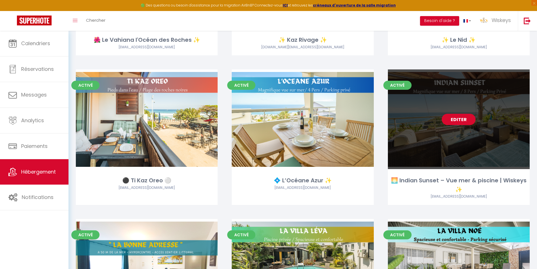
click at [462, 121] on link "Editer" at bounding box center [459, 119] width 34 height 11
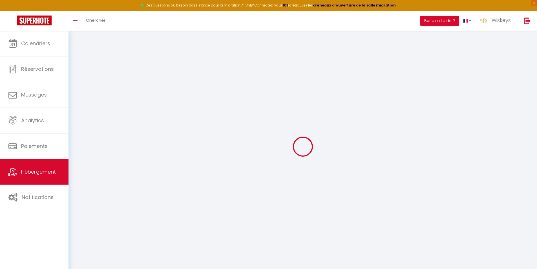
select select
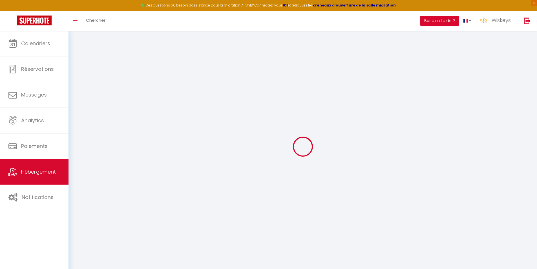
select select
checkbox input "false"
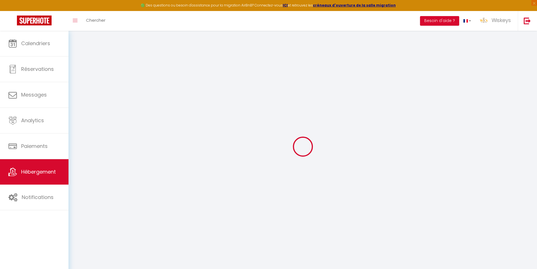
select select
type input "🌅 Indian Sunset – Vue mer & piscine | Wiskeys ✨"
type input "Fabrice"
type input "Cuillier"
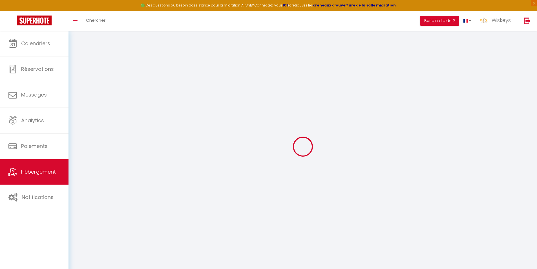
type input "27 allee des myosotis Collines des Camelias"
type input "97400"
type input "Saint Denis"
select select "8"
select select "4"
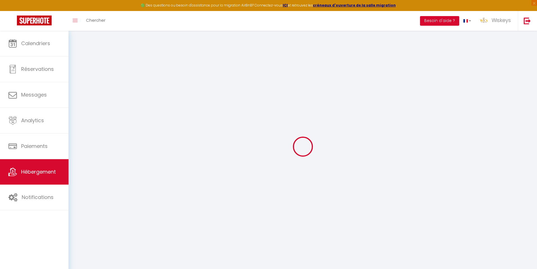
select select "2"
type input "180"
type input "130"
type input "5"
type input "1000"
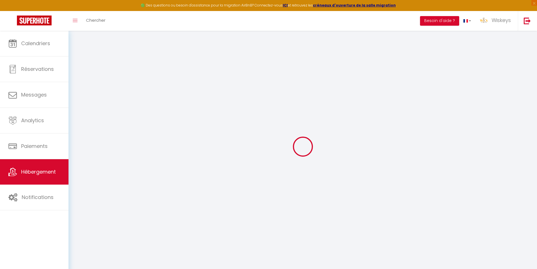
type input "500"
select select
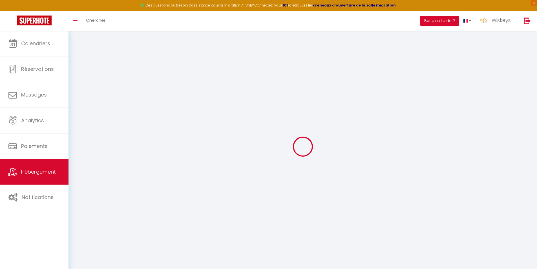
select select
type input "[STREET_ADDRESS], résidence les boucaniers"
type input "97434"
type input "[GEOGRAPHIC_DATA][PERSON_NAME]"
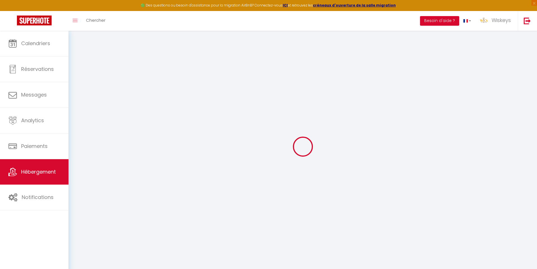
select select "177"
type input "[EMAIL_ADDRESS][DOMAIN_NAME]"
select select "8521"
checkbox input "false"
checkbox input "true"
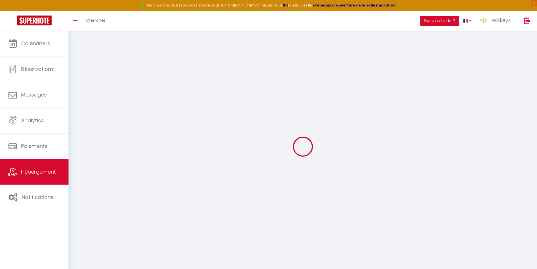
checkbox input "true"
radio input "true"
type input "130"
type input "0"
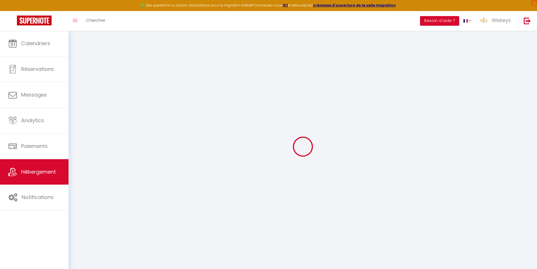
type input "0"
checkbox input "false"
checkbox input "true"
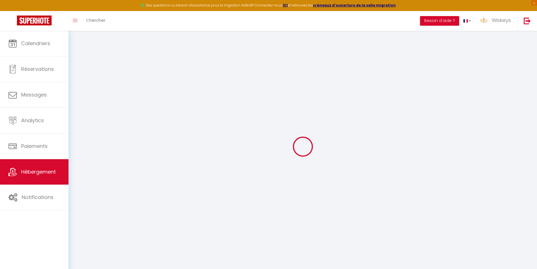
checkbox input "true"
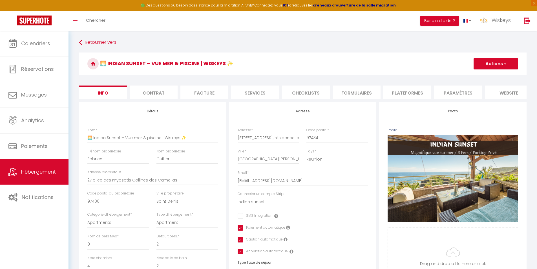
click at [173, 90] on li "Contrat" at bounding box center [154, 92] width 48 height 14
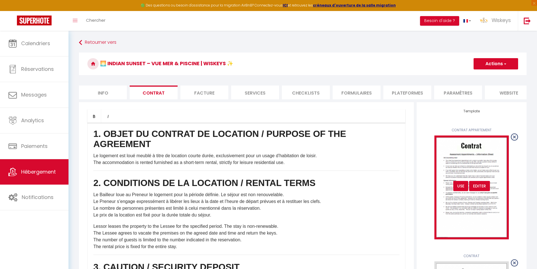
click at [465, 188] on div "USE" at bounding box center [460, 186] width 15 height 10
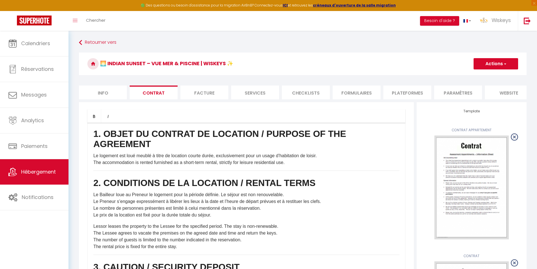
click at [496, 63] on button "Actions" at bounding box center [496, 63] width 45 height 11
click at [461, 77] on link "Enregistrer" at bounding box center [479, 75] width 77 height 7
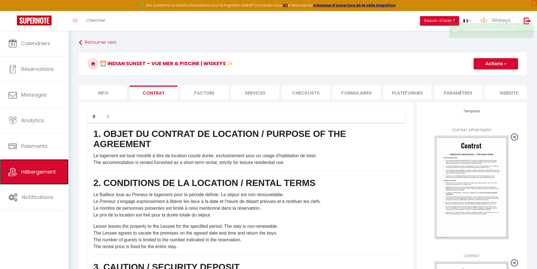
click at [33, 173] on span "Hébergement" at bounding box center [38, 171] width 35 height 7
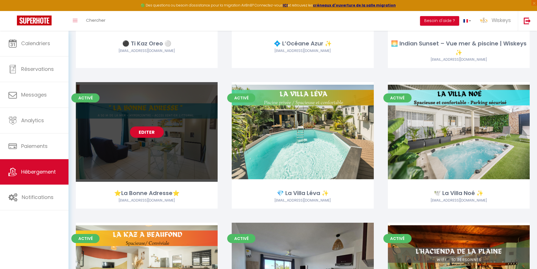
scroll to position [987, 0]
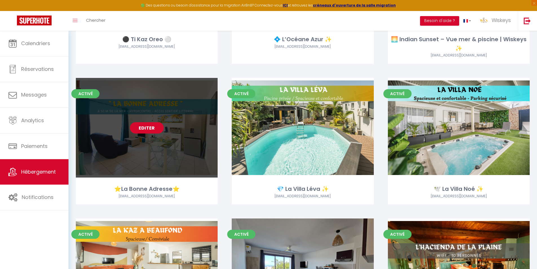
click at [149, 130] on link "Editer" at bounding box center [147, 127] width 34 height 11
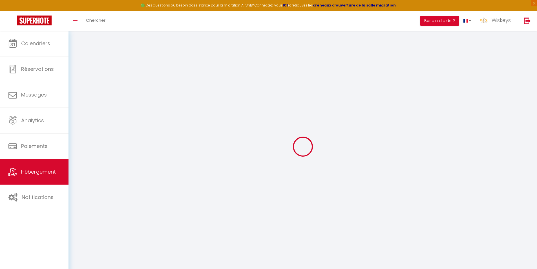
select select
checkbox input "false"
checkbox input "true"
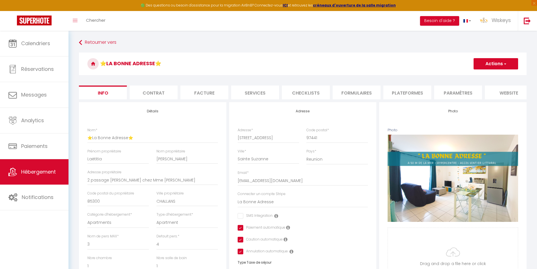
drag, startPoint x: 152, startPoint y: 91, endPoint x: 156, endPoint y: 93, distance: 4.3
click at [152, 91] on li "Contrat" at bounding box center [154, 92] width 48 height 14
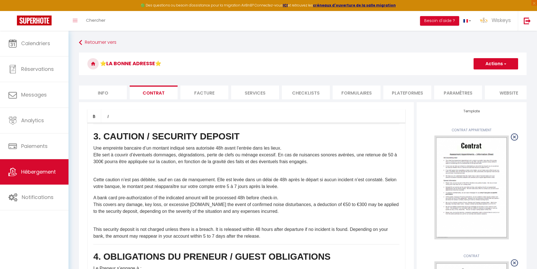
scroll to position [226, 0]
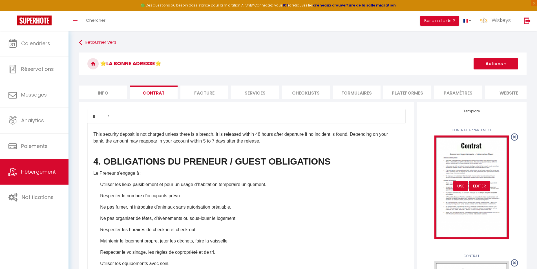
click at [463, 190] on div "USE" at bounding box center [460, 186] width 15 height 10
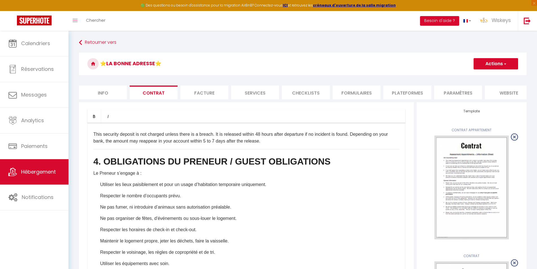
click at [501, 63] on button "Actions" at bounding box center [496, 63] width 45 height 11
click at [457, 78] on link "Enregistrer" at bounding box center [479, 75] width 77 height 7
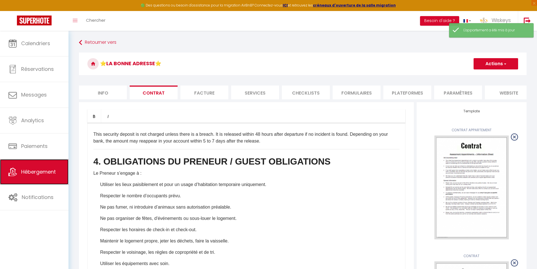
click at [43, 170] on span "Hébergement" at bounding box center [38, 171] width 35 height 7
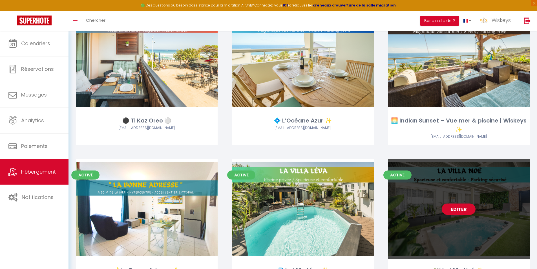
scroll to position [987, 0]
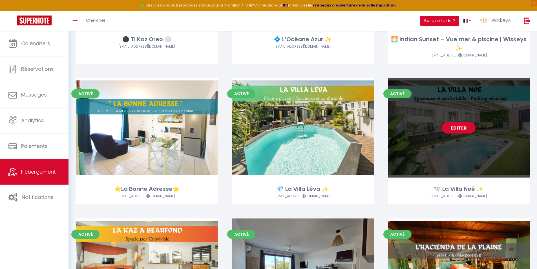
click at [462, 127] on link "Editer" at bounding box center [459, 127] width 34 height 11
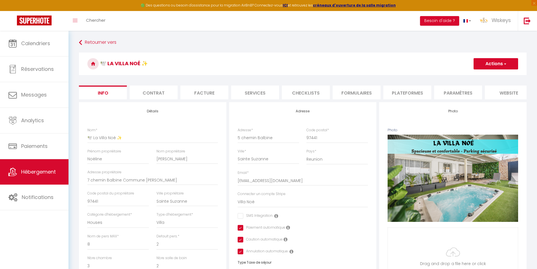
click at [163, 93] on li "Contrat" at bounding box center [154, 92] width 48 height 14
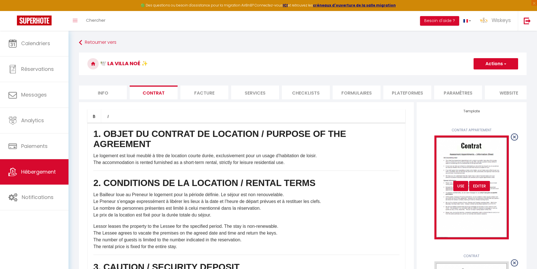
click at [462, 189] on div "USE" at bounding box center [460, 186] width 15 height 10
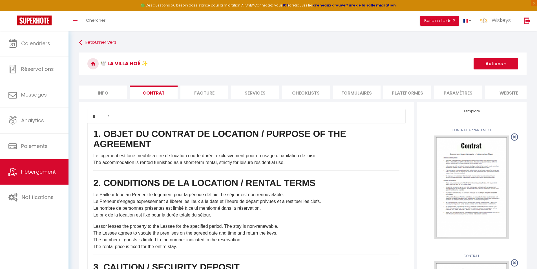
click at [502, 65] on button "Actions" at bounding box center [496, 63] width 45 height 11
click at [455, 74] on link "Enregistrer" at bounding box center [479, 75] width 77 height 7
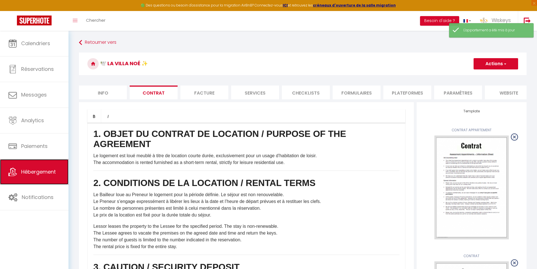
click at [28, 171] on span "Hébergement" at bounding box center [38, 171] width 35 height 7
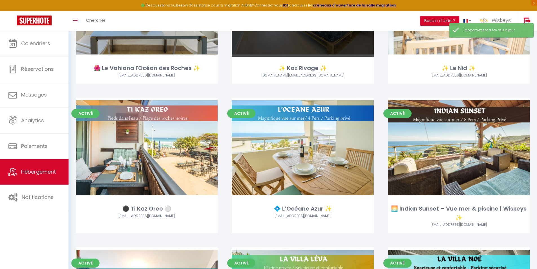
scroll to position [1043, 0]
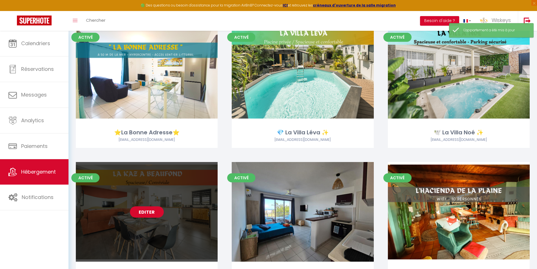
click at [145, 217] on link "Editer" at bounding box center [147, 211] width 34 height 11
click at [147, 213] on link "Editer" at bounding box center [147, 211] width 34 height 11
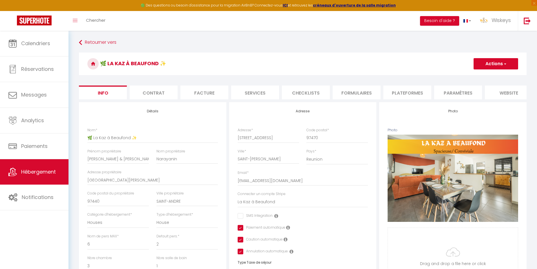
click at [150, 99] on li "Contrat" at bounding box center [154, 92] width 48 height 14
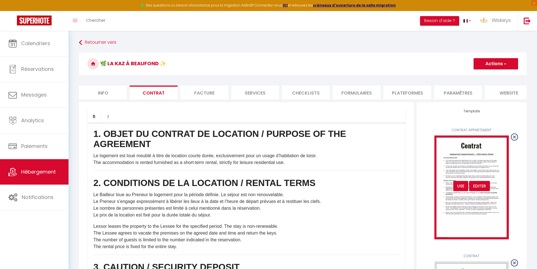
click at [463, 190] on div "USE" at bounding box center [460, 186] width 15 height 10
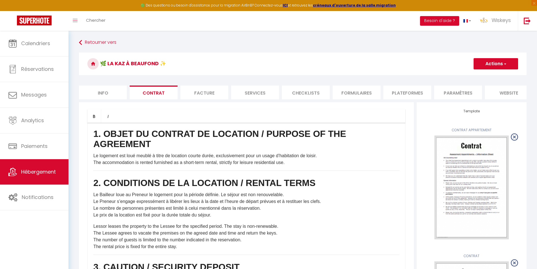
click at [493, 65] on button "Actions" at bounding box center [496, 63] width 45 height 11
click at [464, 75] on link "Enregistrer" at bounding box center [479, 75] width 77 height 7
click at [30, 180] on link "Hébergement" at bounding box center [34, 171] width 69 height 25
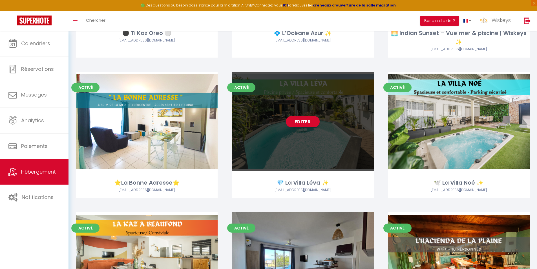
scroll to position [1071, 0]
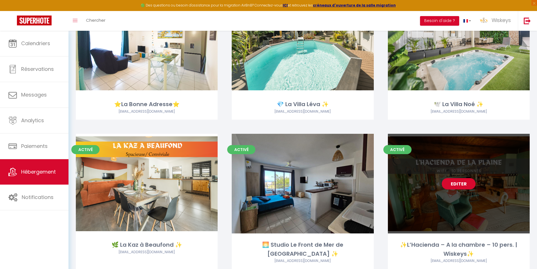
click at [460, 186] on link "Editer" at bounding box center [459, 183] width 34 height 11
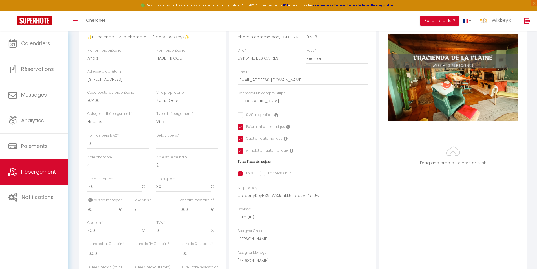
scroll to position [7, 0]
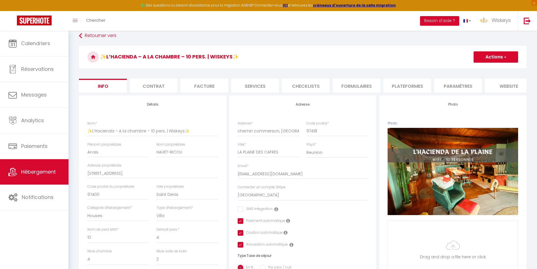
drag, startPoint x: 144, startPoint y: 85, endPoint x: 149, endPoint y: 85, distance: 5.4
click at [144, 85] on li "Contrat" at bounding box center [154, 86] width 48 height 14
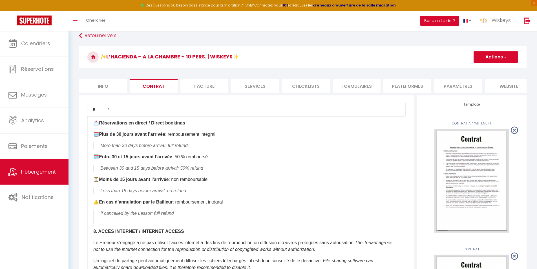
scroll to position [846, 0]
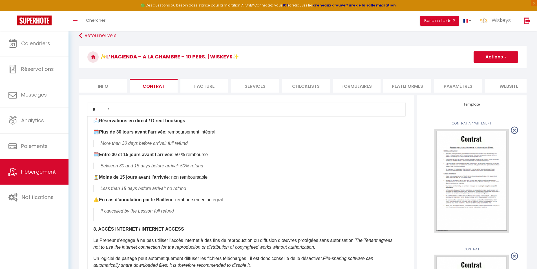
drag, startPoint x: 222, startPoint y: 175, endPoint x: 201, endPoint y: 168, distance: 21.9
click at [201, 168] on div "Il est convenu d’une location meublée dite « [GEOGRAPHIC_DATA] » It is agreed t…" at bounding box center [246, 229] width 318 height 226
click at [226, 193] on div "Il est convenu d’une location meublée dite « [GEOGRAPHIC_DATA] » It is agreed t…" at bounding box center [246, 229] width 318 height 226
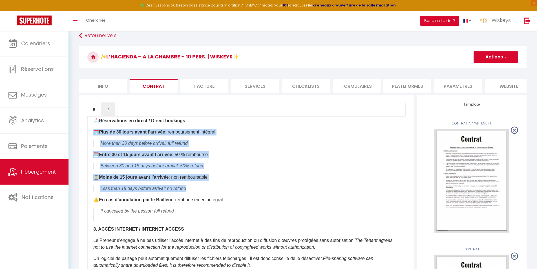
drag, startPoint x: 199, startPoint y: 197, endPoint x: 89, endPoint y: 142, distance: 122.8
click at [89, 142] on div "Il est convenu d’une location meublée dite « [GEOGRAPHIC_DATA] » It is agreed t…" at bounding box center [246, 229] width 318 height 226
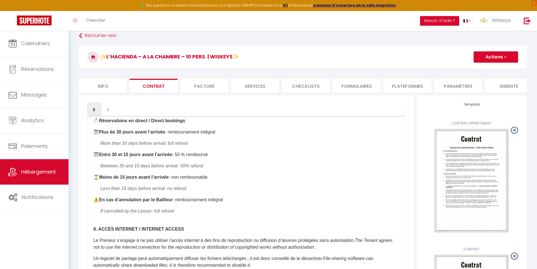
click at [209, 192] on blockquote "Less than 15 days before arrival: no refund ​" at bounding box center [246, 188] width 306 height 7
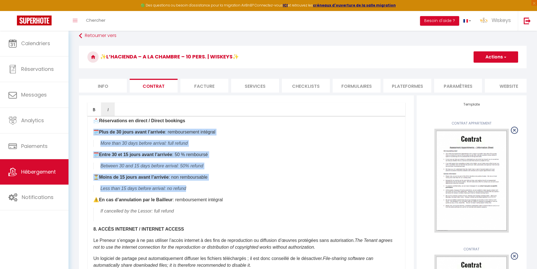
drag, startPoint x: 194, startPoint y: 200, endPoint x: 79, endPoint y: 145, distance: 127.8
click at [79, 145] on div "Bold Italic Rich text editor Il est convenu d’une location meublée dite « [GEOG…" at bounding box center [246, 221] width 335 height 253
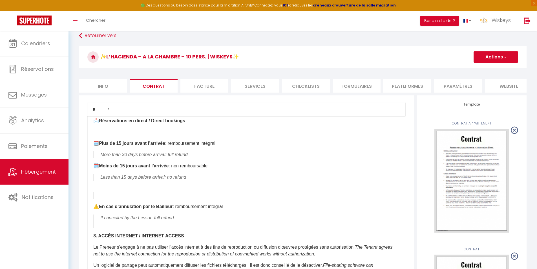
click at [95, 135] on p at bounding box center [246, 132] width 306 height 7
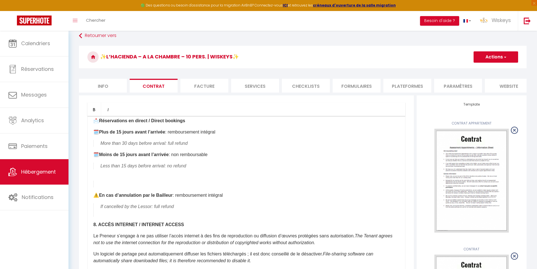
click at [105, 186] on div "Il est convenu d’une location meublée dite « [GEOGRAPHIC_DATA] » It is agreed t…" at bounding box center [246, 229] width 318 height 226
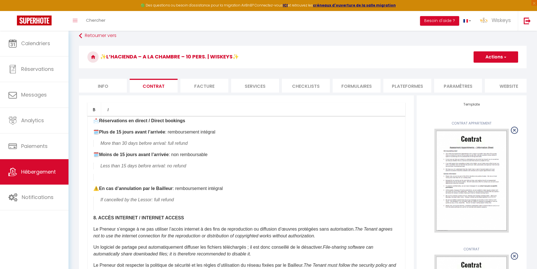
click at [105, 180] on blockquote at bounding box center [246, 177] width 306 height 7
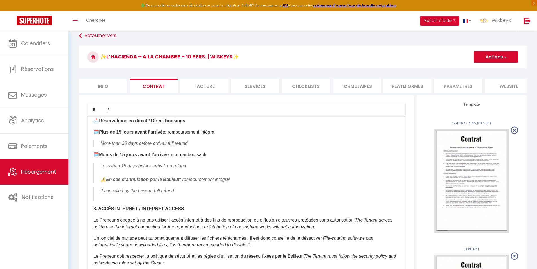
click at [106, 183] on blockquote "Less than 15 days before arrival: no refund ​ ​ ​ ⚠️ En cas d’annulation par le…" at bounding box center [246, 172] width 306 height 20
click at [496, 59] on button "Actions" at bounding box center [496, 56] width 45 height 11
click at [457, 68] on link "Enregistrer" at bounding box center [479, 69] width 77 height 7
click at [497, 89] on li "website" at bounding box center [509, 86] width 48 height 14
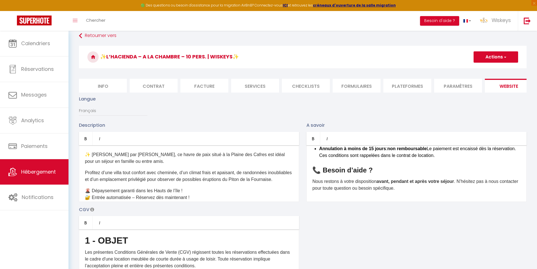
scroll to position [226, 0]
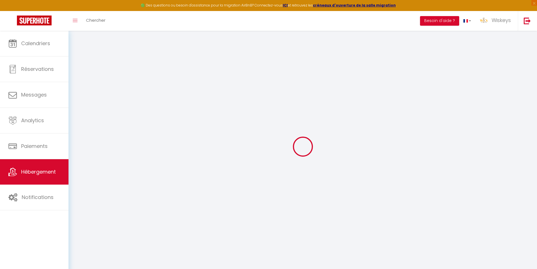
checkbox input "false"
checkbox input "true"
checkbox input "false"
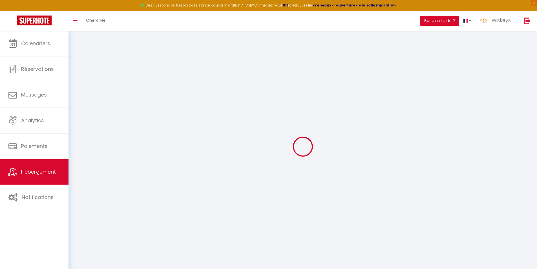
checkbox input "true"
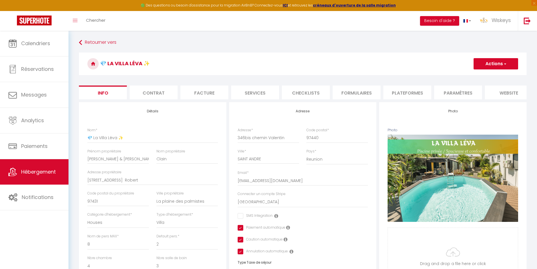
click at [165, 94] on li "Contrat" at bounding box center [154, 92] width 48 height 14
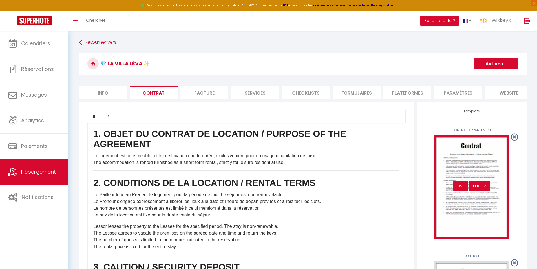
click at [458, 189] on div "USE" at bounding box center [460, 186] width 15 height 10
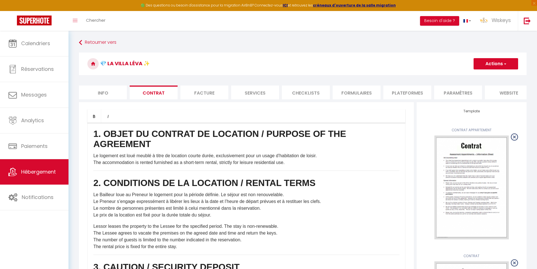
click at [493, 67] on button "Actions" at bounding box center [496, 63] width 45 height 11
click at [462, 78] on link "Enregistrer" at bounding box center [479, 75] width 77 height 7
click at [54, 169] on span "Hébergement" at bounding box center [38, 171] width 35 height 7
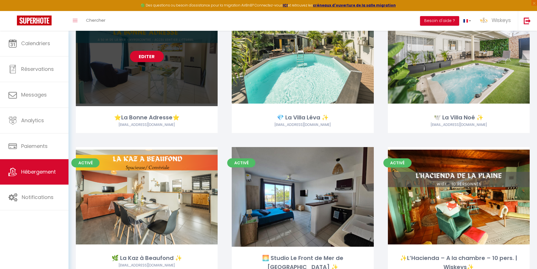
scroll to position [1156, 0]
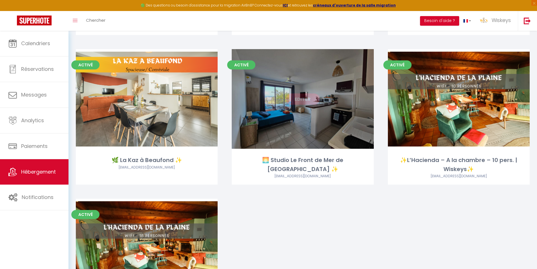
click at [306, 102] on link "Editer" at bounding box center [303, 98] width 34 height 11
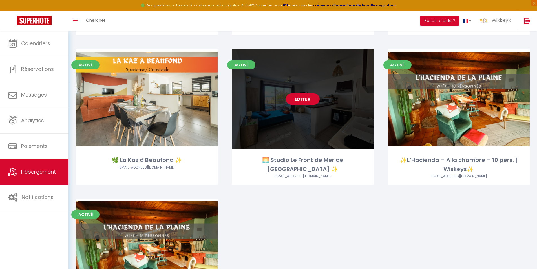
click at [306, 102] on link "Editer" at bounding box center [303, 98] width 34 height 11
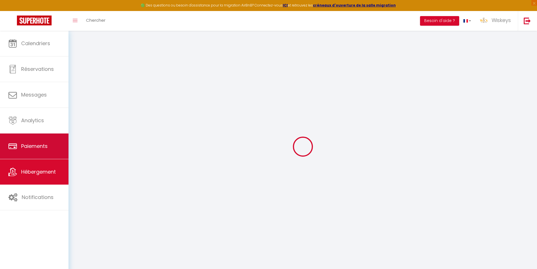
select select
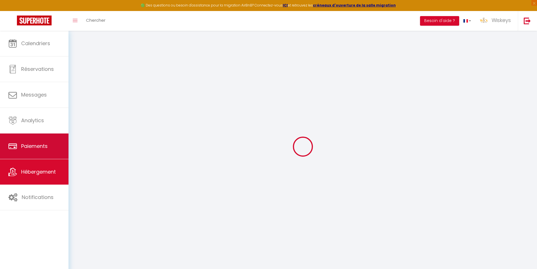
select select
checkbox input "false"
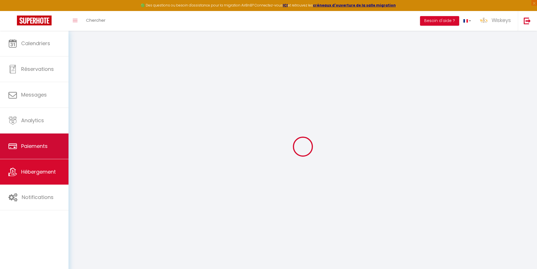
select select
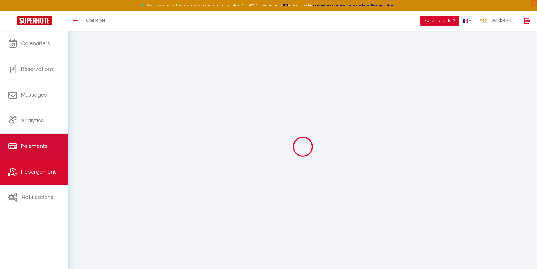
select select
checkbox input "false"
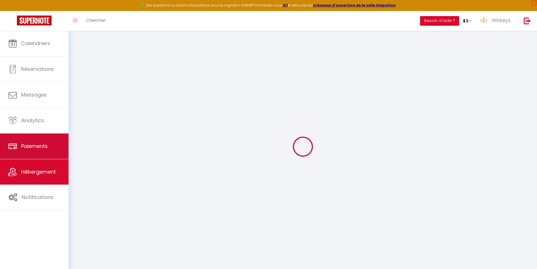
checkbox input "false"
select select
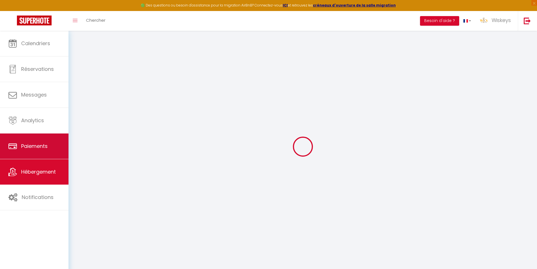
select select
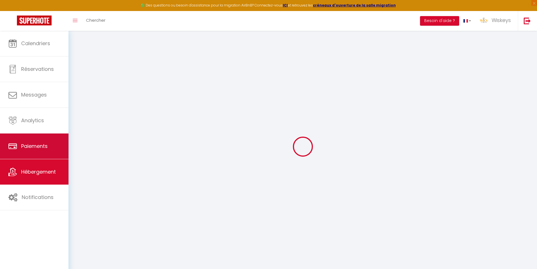
checkbox input "false"
select select
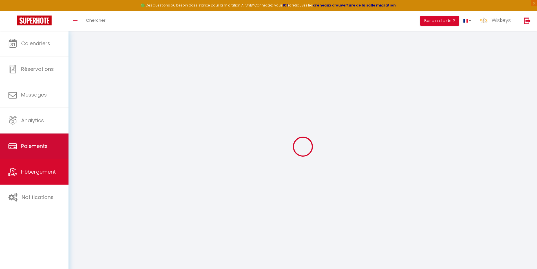
select select
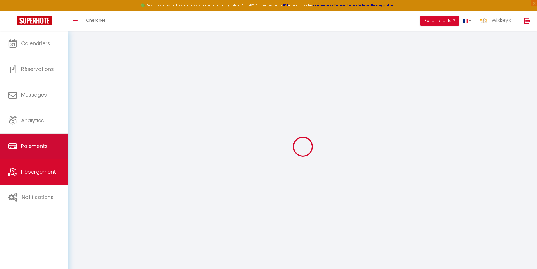
select select
checkbox input "false"
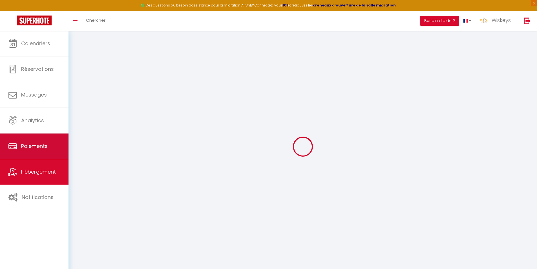
checkbox input "false"
select select
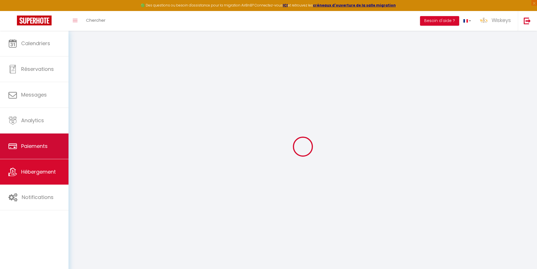
select select
checkbox input "false"
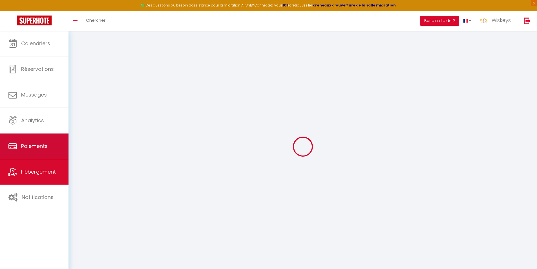
checkbox input "false"
select select
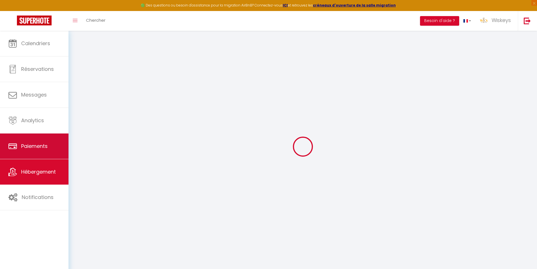
type input "🌅 Studio Le Front de Mer de [GEOGRAPHIC_DATA] ✨"
type input "Aurélie"
type input "BRICOUT"
type input "2 Chemin du Petit Canal - Les Colimaçons"
type input "97436"
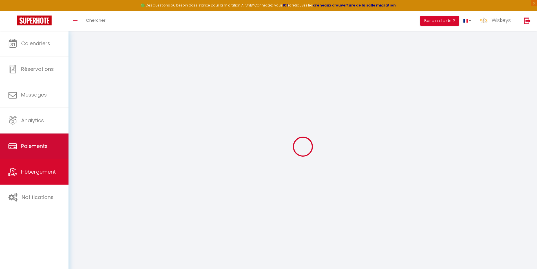
type input "Saint Leu"
select select "2"
select select "0"
type input "65"
type input "40"
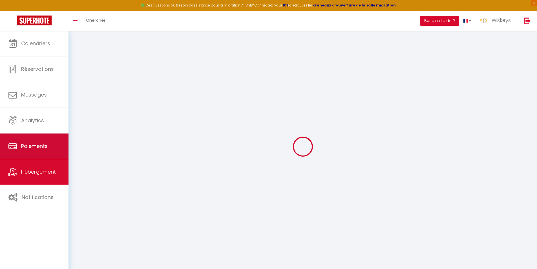
type input "5"
type input "1000"
type input "300"
select select
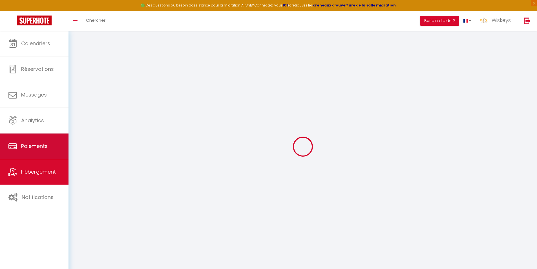
select select
type input "52 Boulevard Hubert Delisle"
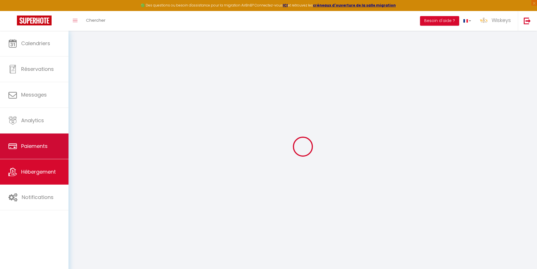
type input "97410"
type input "Saint Pierre"
select select "177"
type input "[EMAIL_ADDRESS][DOMAIN_NAME]"
select select "6785"
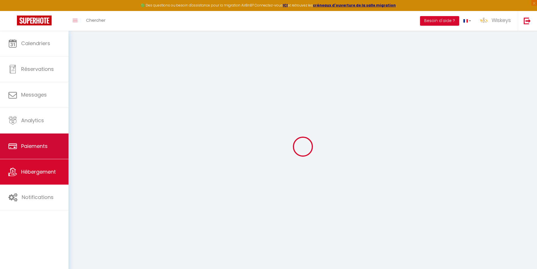
checkbox input "false"
checkbox input "true"
radio input "true"
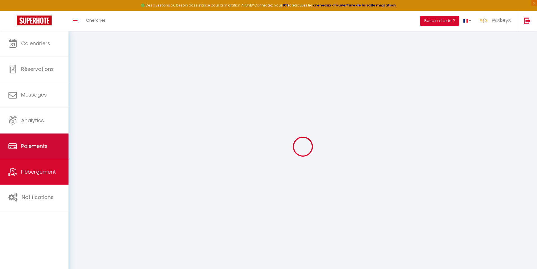
type input "0"
select select "23130"
select select "7995"
select select
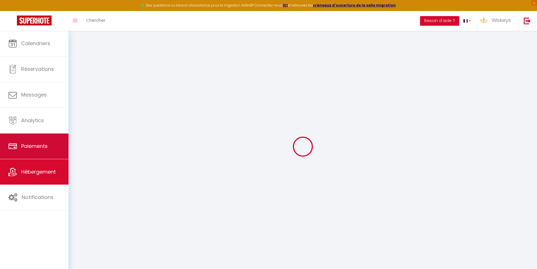
select select
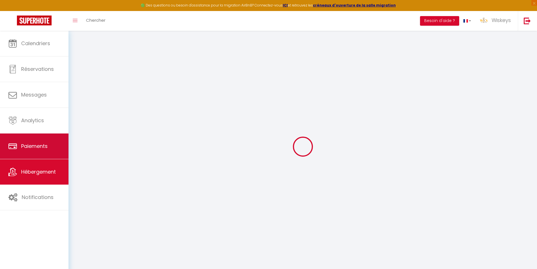
checkbox input "false"
checkbox input "true"
select select
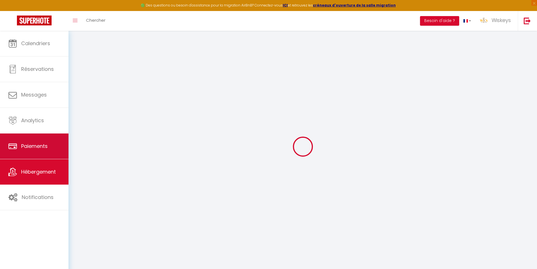
select select
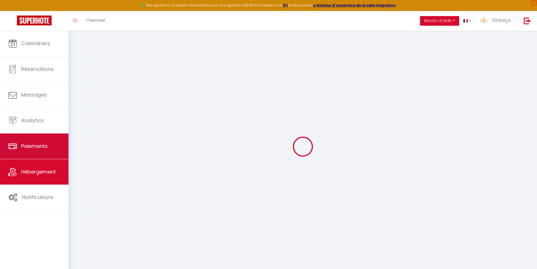
checkbox input "false"
checkbox input "true"
checkbox input "false"
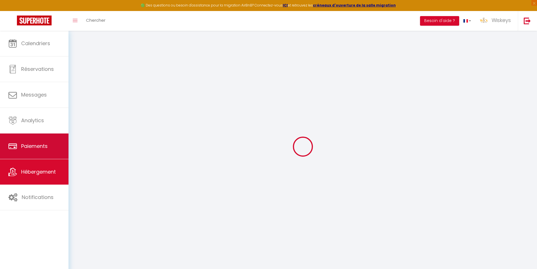
checkbox input "true"
select select "15:00"
select select "23:45"
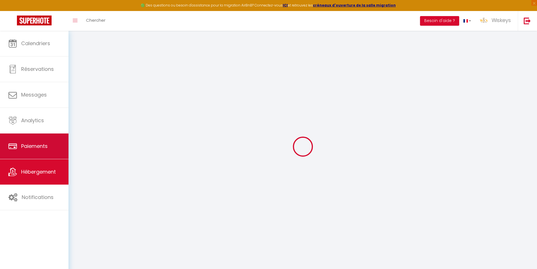
select select "11:00"
select select "30"
select select "120"
select select "20:00"
checkbox input "false"
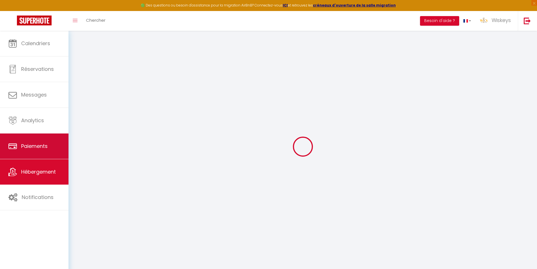
checkbox input "true"
checkbox input "false"
checkbox input "true"
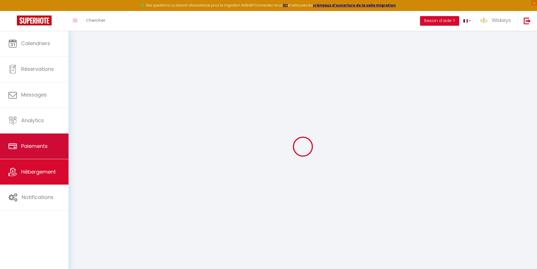
checkbox input "true"
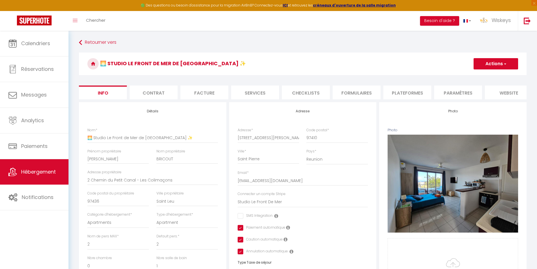
click at [159, 90] on li "Contrat" at bounding box center [154, 92] width 48 height 14
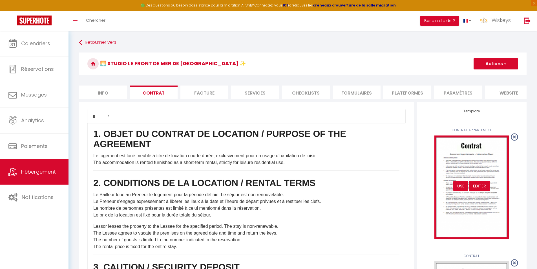
click at [457, 190] on div "USE" at bounding box center [460, 186] width 15 height 10
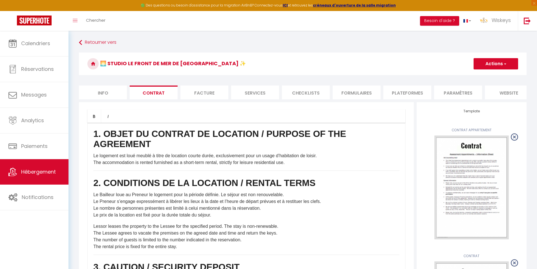
click at [501, 67] on button "Actions" at bounding box center [496, 63] width 45 height 11
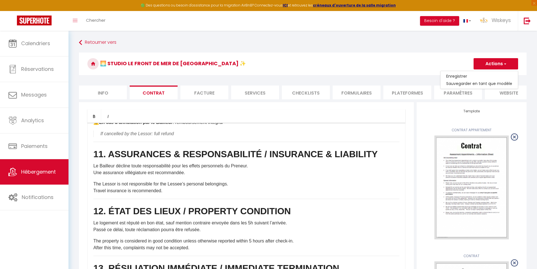
scroll to position [841, 0]
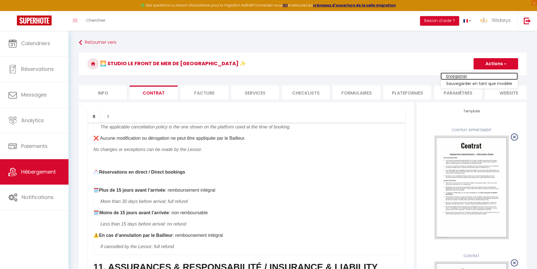
click at [460, 74] on link "Enregistrer" at bounding box center [479, 75] width 77 height 7
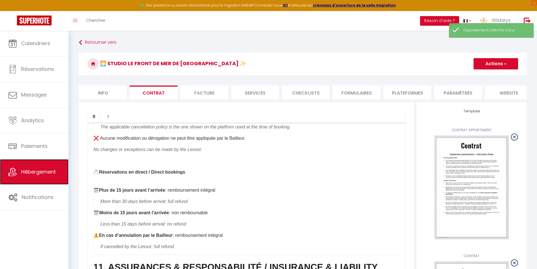
click at [49, 169] on span "Hébergement" at bounding box center [38, 171] width 35 height 7
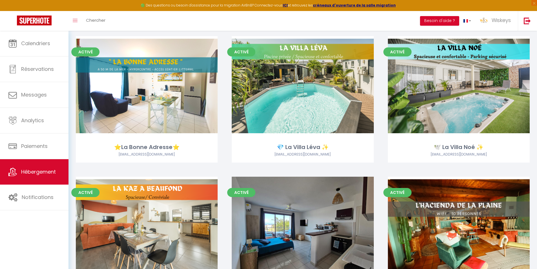
scroll to position [1184, 0]
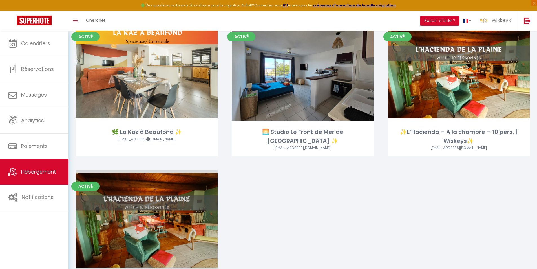
click at [160, 221] on link "Editer" at bounding box center [147, 220] width 34 height 11
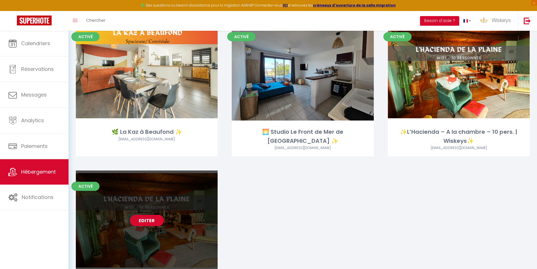
click at [160, 221] on link "Editer" at bounding box center [147, 220] width 34 height 11
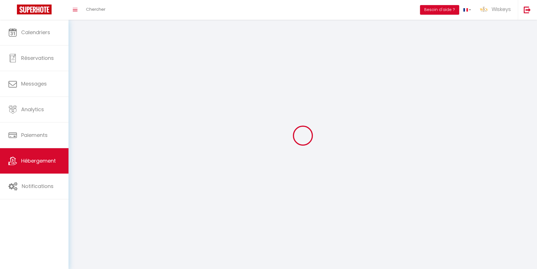
select select "1"
select select
select select "28"
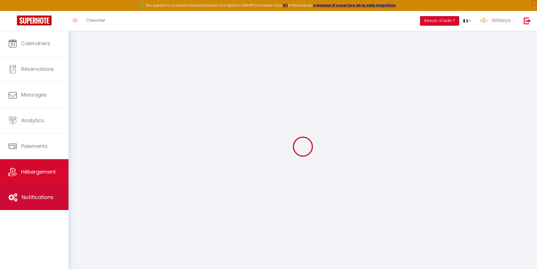
select select
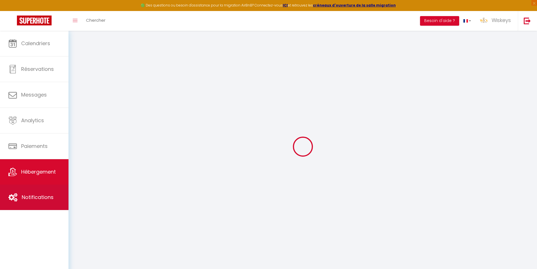
select select
checkbox input "false"
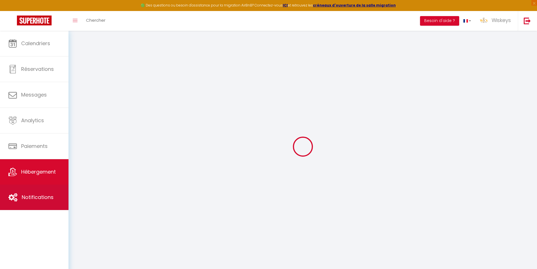
select select
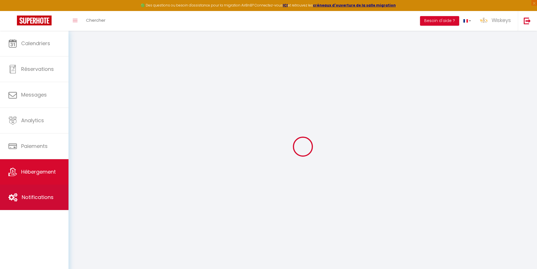
select select
checkbox input "false"
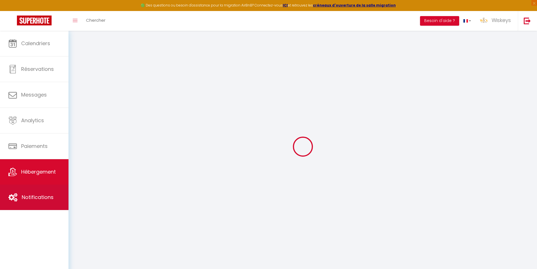
checkbox input "false"
select select
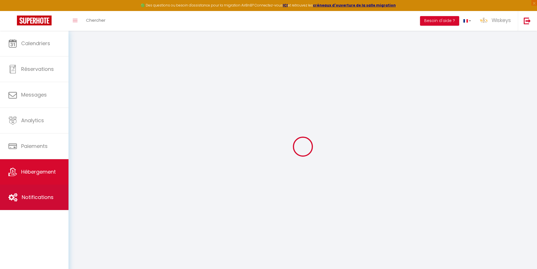
select select
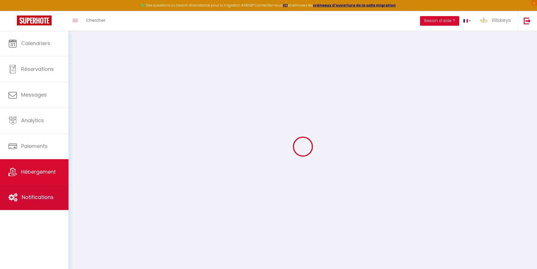
checkbox input "false"
select select
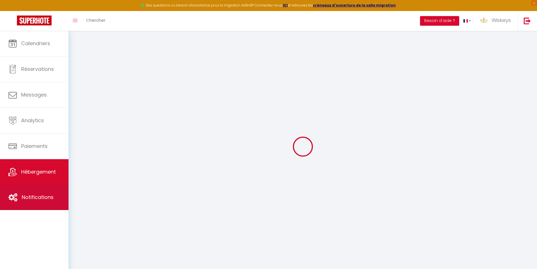
select select
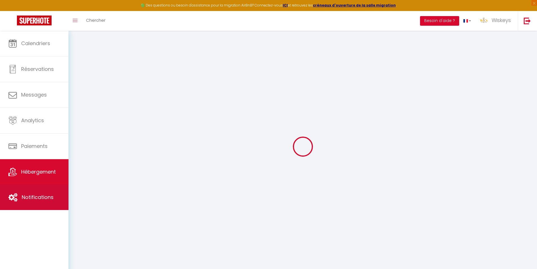
select select
checkbox input "false"
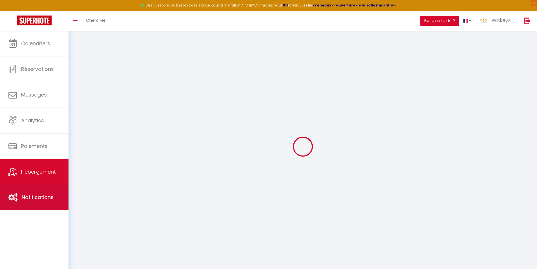
checkbox input "false"
select select
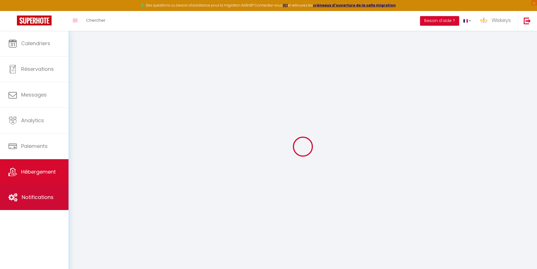
select select
checkbox input "false"
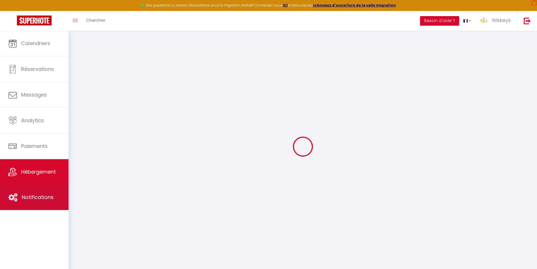
checkbox input "false"
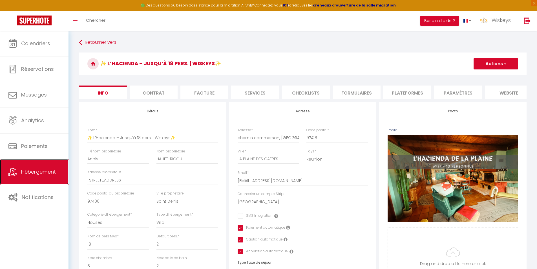
click at [52, 167] on link "Hébergement" at bounding box center [34, 171] width 69 height 25
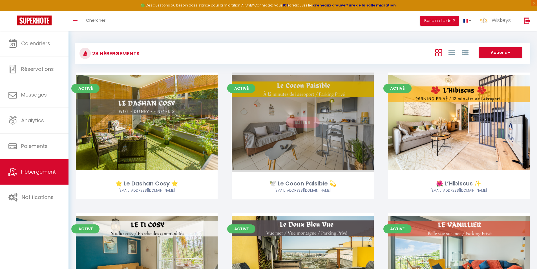
click at [308, 123] on link "Editer" at bounding box center [303, 121] width 34 height 11
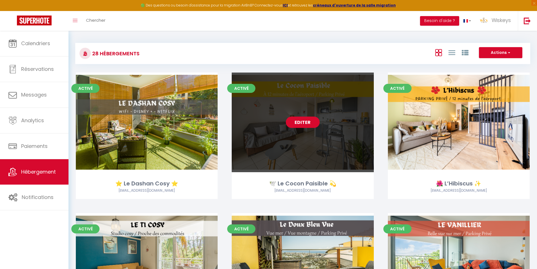
click at [308, 123] on link "Editer" at bounding box center [303, 121] width 34 height 11
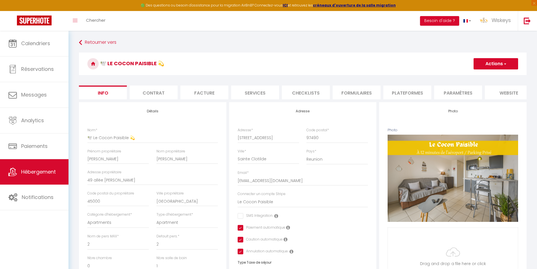
click at [162, 90] on li "Contrat" at bounding box center [154, 92] width 48 height 14
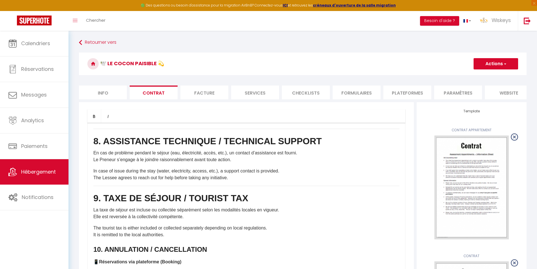
scroll to position [846, 0]
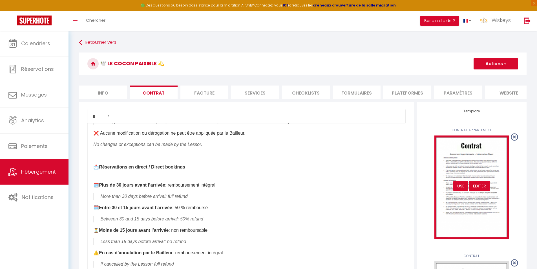
click at [461, 191] on div "USE" at bounding box center [460, 186] width 15 height 10
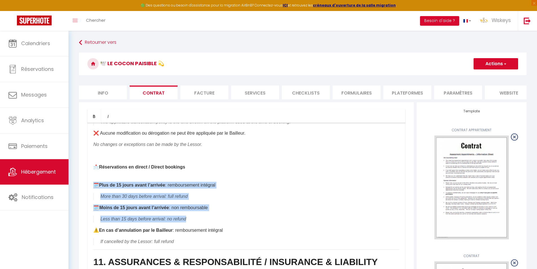
drag, startPoint x: 203, startPoint y: 214, endPoint x: 76, endPoint y: 178, distance: 131.6
click at [76, 178] on div "Retourner vers 🕊️ Le Cocon Paisible 💫 Actions Enregistrer Sauvegarder en tant q…" at bounding box center [302, 268] width 455 height 460
copy div "🗓️ Plus de 15 jours avant l’arrivée : remboursement intégral More than 30 days …"
drag, startPoint x: 493, startPoint y: 64, endPoint x: 488, endPoint y: 70, distance: 8.4
click at [493, 63] on button "Actions" at bounding box center [496, 63] width 45 height 11
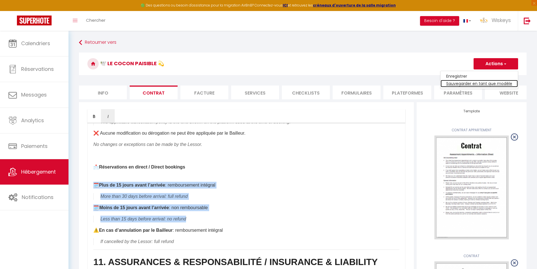
click at [458, 81] on link "Sauvegarder en tant que modèle" at bounding box center [479, 83] width 77 height 7
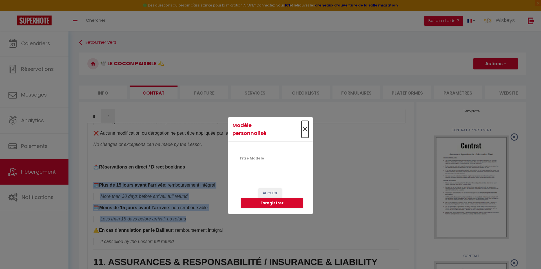
click at [306, 129] on span "×" at bounding box center [305, 129] width 7 height 17
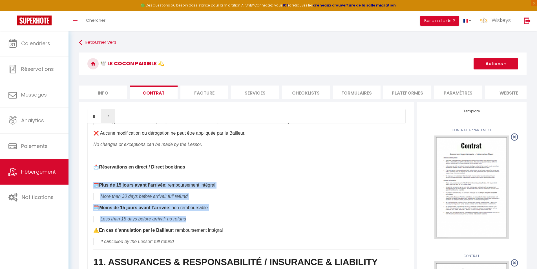
click at [486, 65] on button "Actions" at bounding box center [496, 63] width 45 height 11
click at [461, 76] on link "Enregistrer" at bounding box center [479, 75] width 77 height 7
click at [58, 162] on link "Hébergement" at bounding box center [34, 171] width 69 height 25
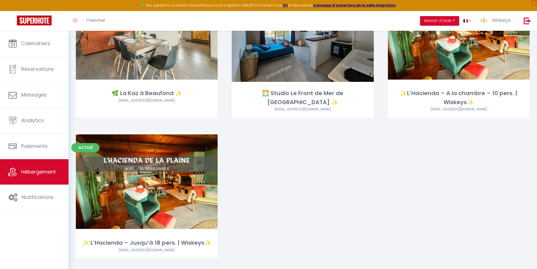
scroll to position [1233, 0]
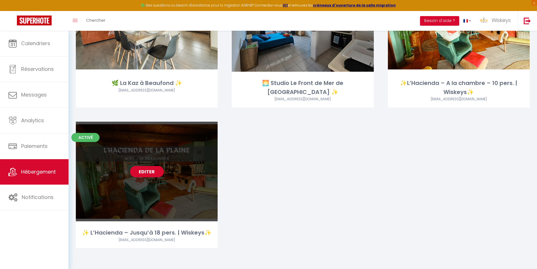
click at [155, 174] on link "Editer" at bounding box center [147, 171] width 34 height 11
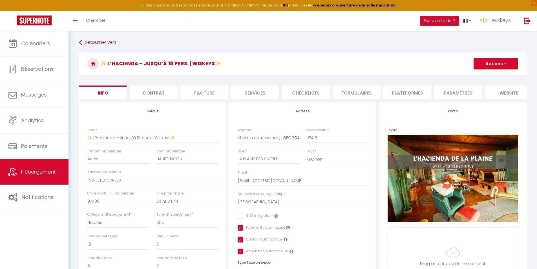
drag, startPoint x: 158, startPoint y: 91, endPoint x: 158, endPoint y: 98, distance: 7.4
click at [158, 91] on li "Contrat" at bounding box center [154, 92] width 48 height 14
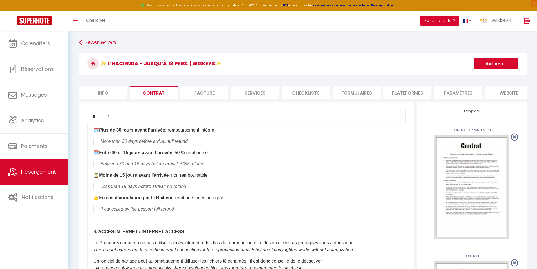
scroll to position [1043, 0]
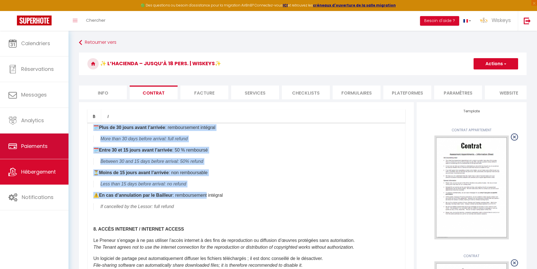
drag, startPoint x: 123, startPoint y: 186, endPoint x: 59, endPoint y: 150, distance: 73.7
click at [59, 150] on div "🟢 Des questions ou besoin d'assistance pour la migration AirBnB? Connectez-vous…" at bounding box center [268, 271] width 537 height 481
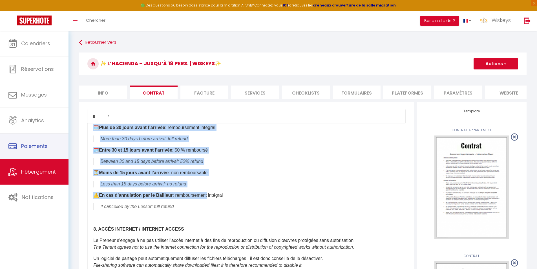
click at [190, 176] on p "⏳ Moins de 15 jours avant l’arrivée : non remboursable" at bounding box center [246, 172] width 306 height 7
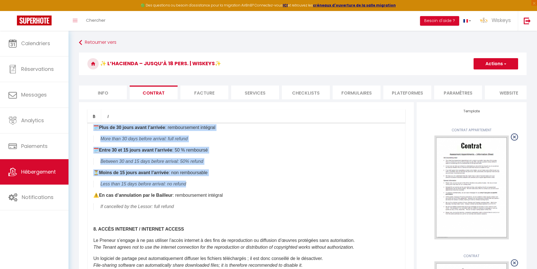
drag, startPoint x: 193, startPoint y: 208, endPoint x: 72, endPoint y: 155, distance: 132.1
click at [72, 155] on div "Retourner vers ✨ L’Hacienda – Jusqu’à 18 pers. | Wiskeys✨ Actions Enregistrer S…" at bounding box center [303, 271] width 469 height 481
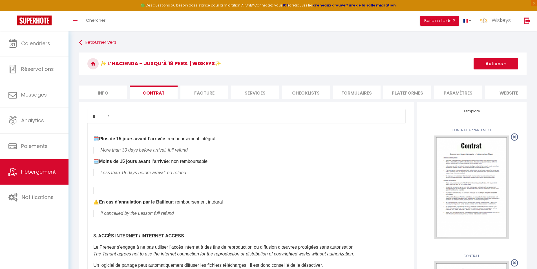
click at [491, 60] on button "Actions" at bounding box center [496, 63] width 45 height 11
click at [462, 75] on link "Enregistrer" at bounding box center [479, 75] width 77 height 7
